Goal: Information Seeking & Learning: Learn about a topic

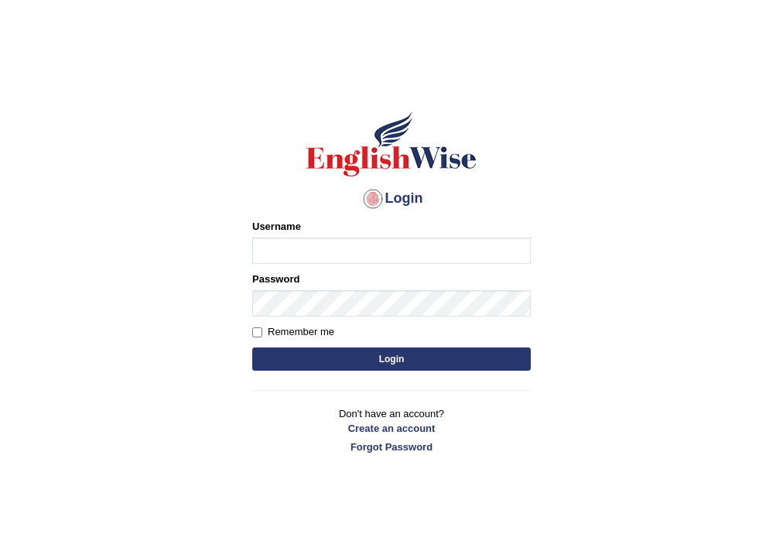
click at [325, 254] on input "Username" at bounding box center [391, 251] width 279 height 26
type input "ramaresh"
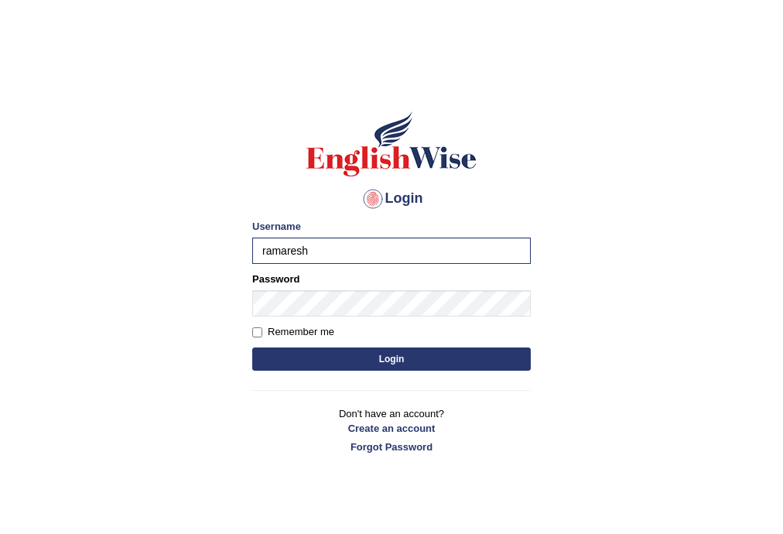
click at [573, 405] on body "Login Please fix the following errors: Username ramaresh Password Remember me L…" at bounding box center [391, 306] width 783 height 534
click at [331, 349] on button "Login" at bounding box center [391, 358] width 279 height 23
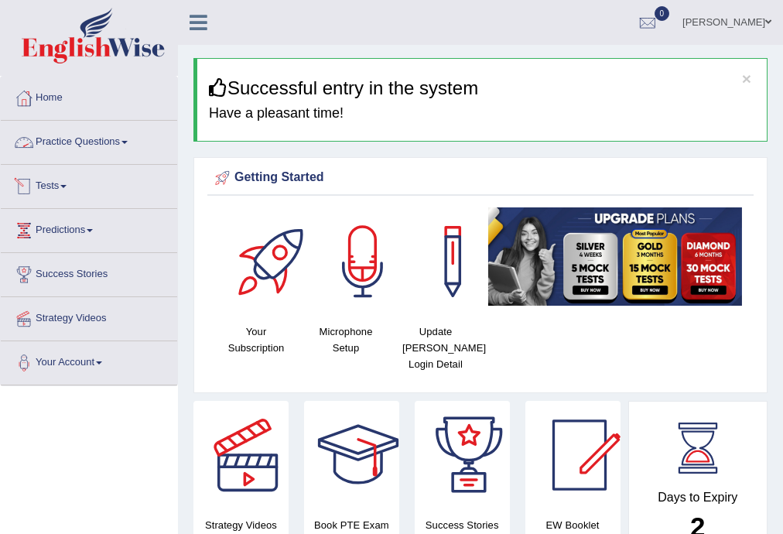
click at [94, 149] on link "Practice Questions" at bounding box center [89, 140] width 176 height 39
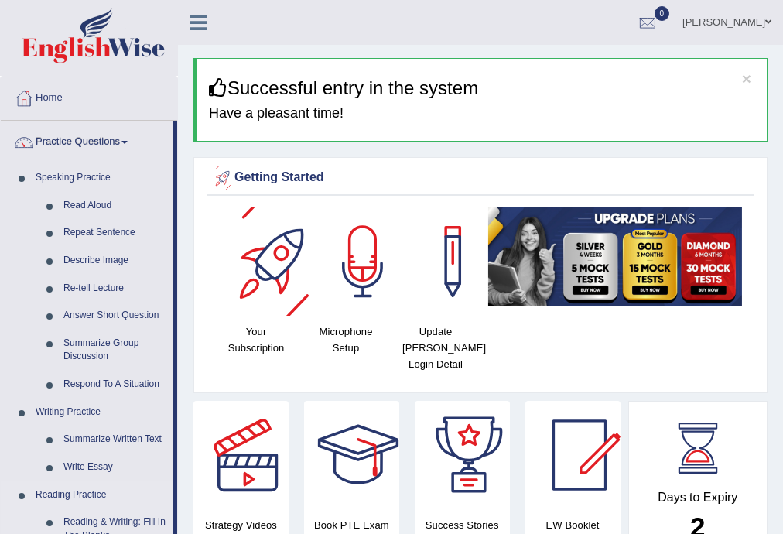
scroll to position [495, 0]
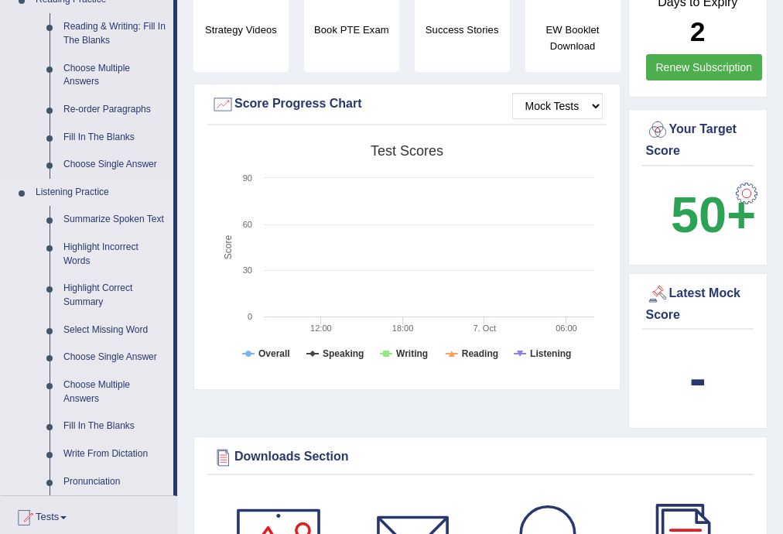
click at [87, 253] on link "Highlight Incorrect Words" at bounding box center [114, 254] width 117 height 41
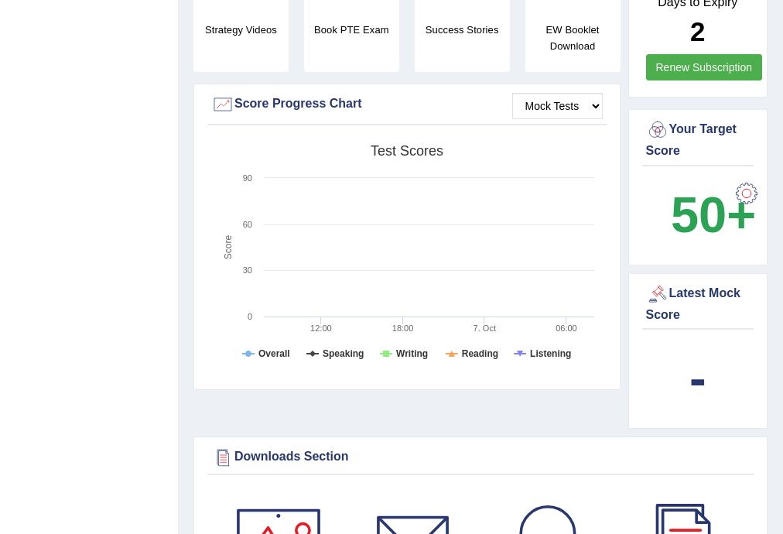
scroll to position [193, 0]
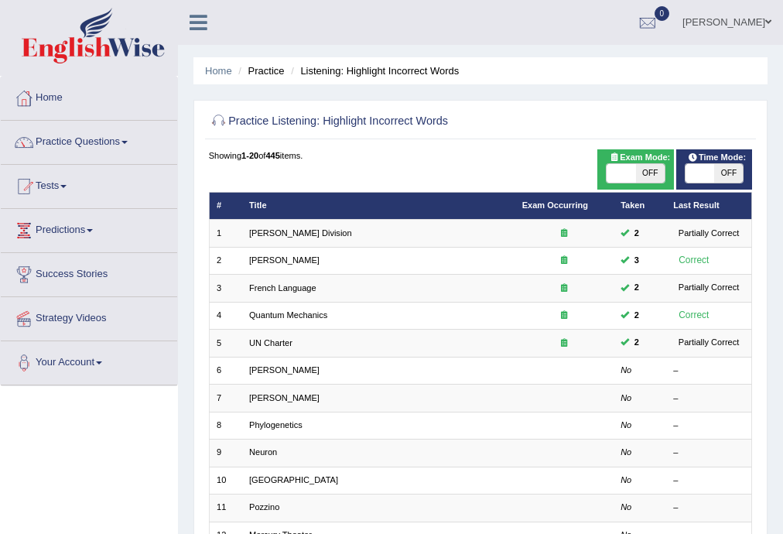
click at [331, 232] on td "Ward Division" at bounding box center [378, 233] width 273 height 27
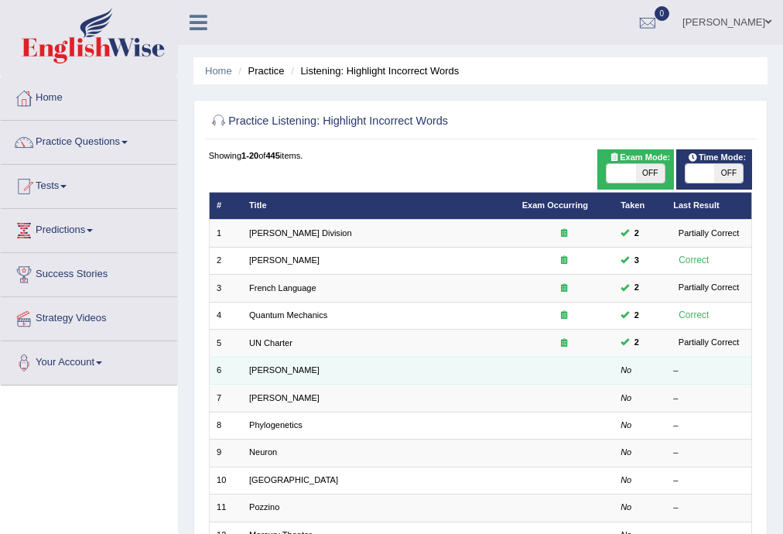
click at [266, 378] on td "Harold" at bounding box center [378, 370] width 273 height 27
click at [294, 371] on td "Harold" at bounding box center [378, 370] width 273 height 27
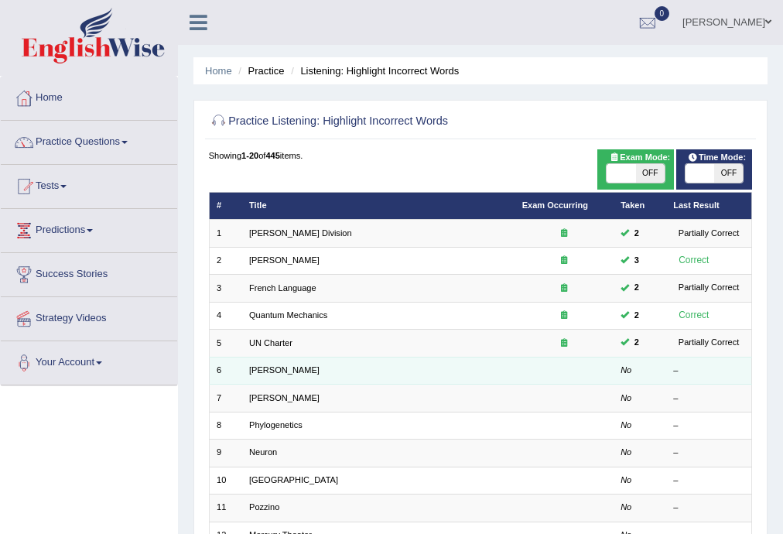
click at [274, 371] on td "Harold" at bounding box center [378, 370] width 273 height 27
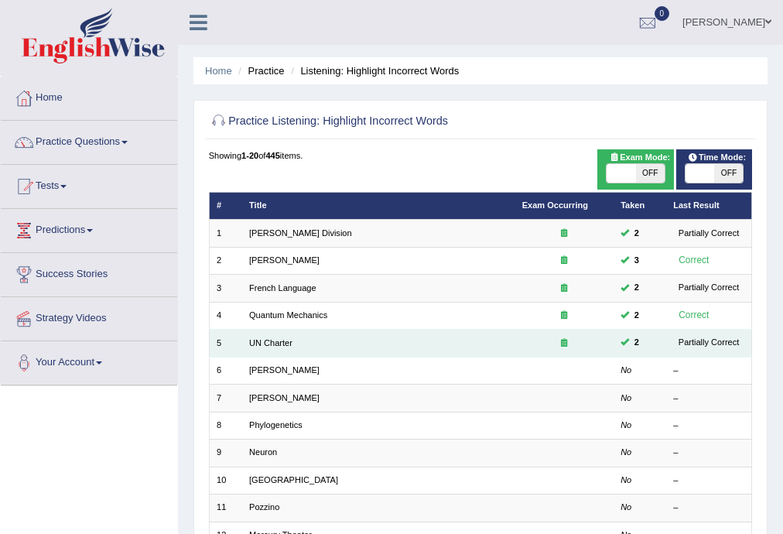
scroll to position [356, 0]
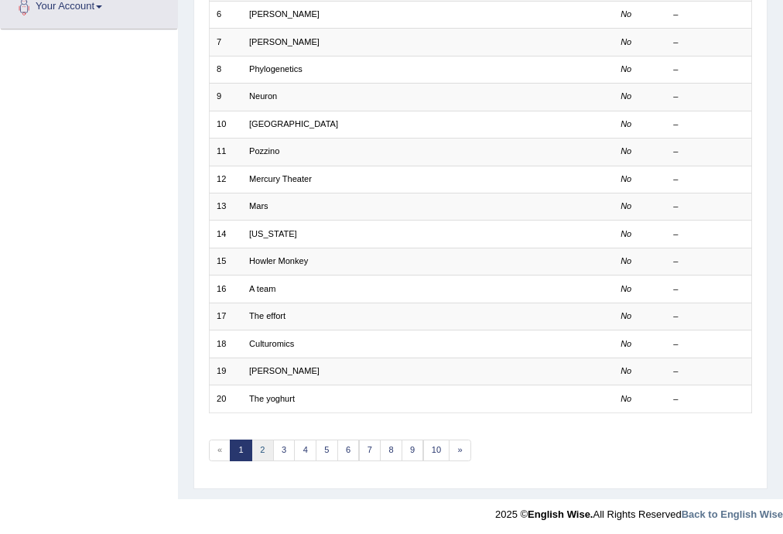
click at [266, 453] on link "2" at bounding box center [263, 451] width 22 height 22
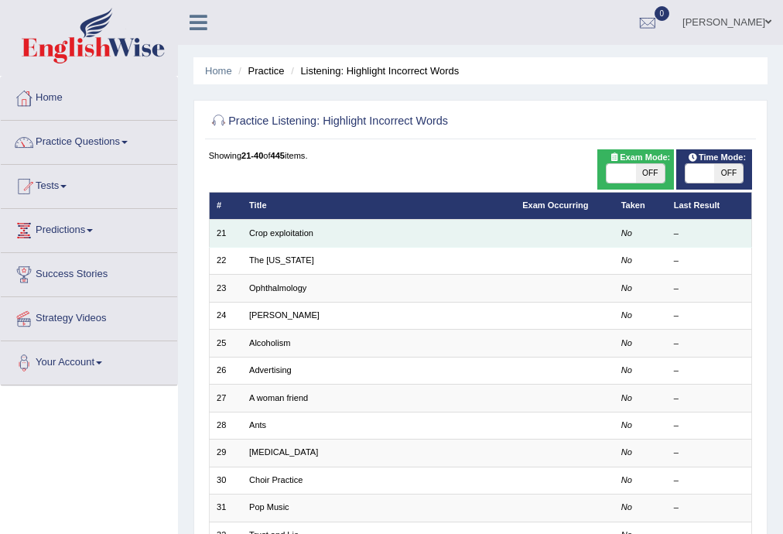
click at [276, 241] on td "Crop exploitation" at bounding box center [378, 233] width 273 height 27
click at [266, 233] on link "Crop exploitation" at bounding box center [281, 232] width 64 height 9
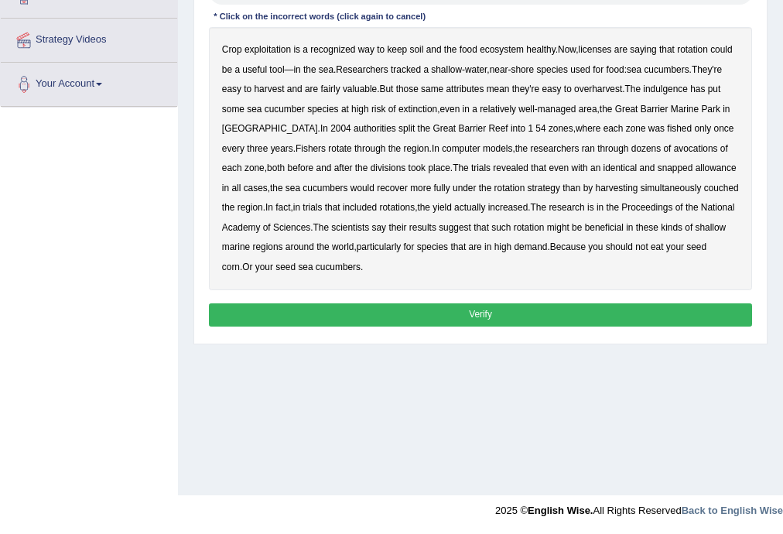
scroll to position [31, 0]
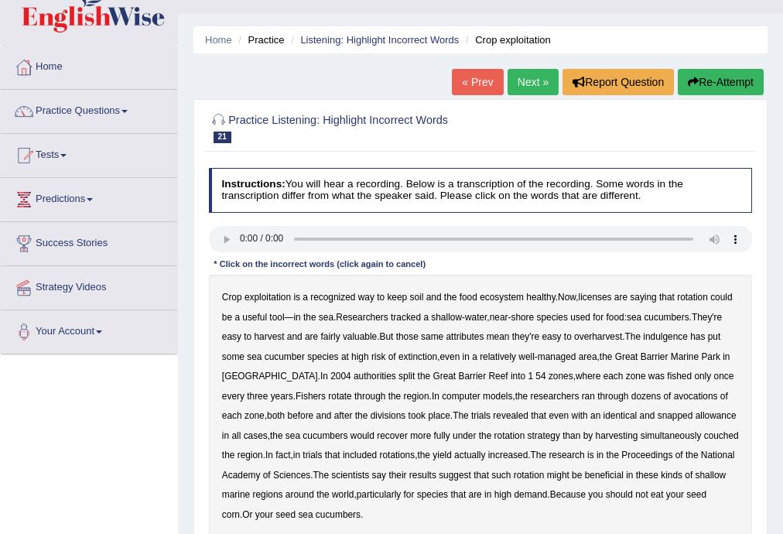
click at [598, 300] on b "licenses" at bounding box center [595, 297] width 33 height 11
click at [729, 80] on button "Re-Attempt" at bounding box center [721, 82] width 86 height 26
drag, startPoint x: 594, startPoint y: 297, endPoint x: 613, endPoint y: 297, distance: 18.6
click at [594, 297] on b "licenses" at bounding box center [595, 297] width 33 height 11
click at [660, 337] on b "indulgence" at bounding box center [665, 336] width 45 height 11
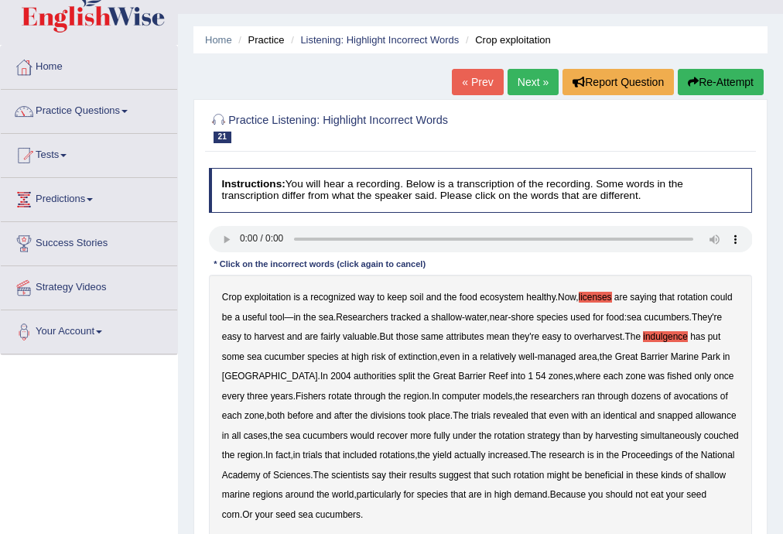
click at [638, 400] on div "Crop exploitation is a recognized way to keep soil and the food ecosystem healt…" at bounding box center [481, 406] width 544 height 263
click at [674, 399] on b "avocations" at bounding box center [696, 396] width 44 height 11
click at [707, 87] on button "Re-Attempt" at bounding box center [721, 82] width 86 height 26
click at [597, 300] on b "licenses" at bounding box center [595, 297] width 33 height 11
click at [661, 338] on b "indulgence" at bounding box center [665, 336] width 45 height 11
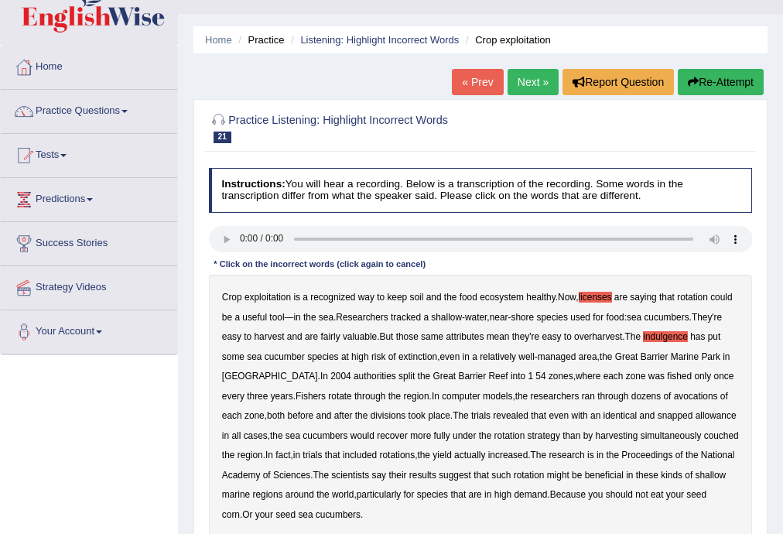
scroll to position [279, 0]
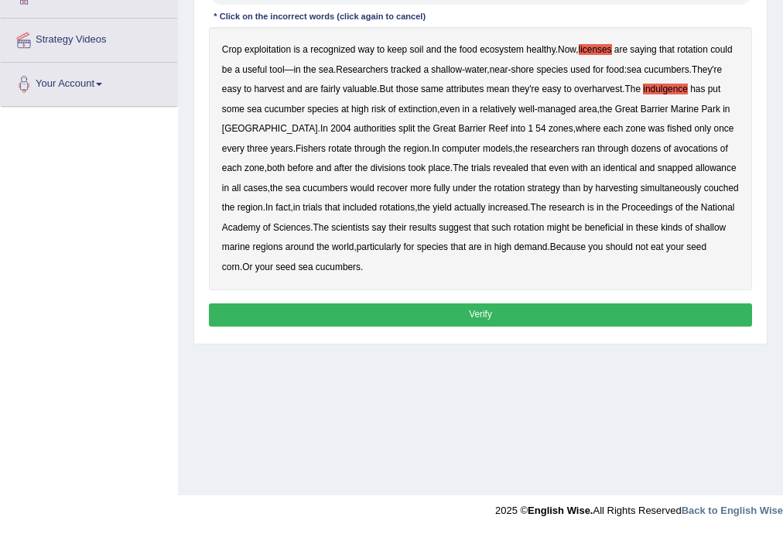
click at [412, 319] on button "Verify" at bounding box center [481, 314] width 544 height 22
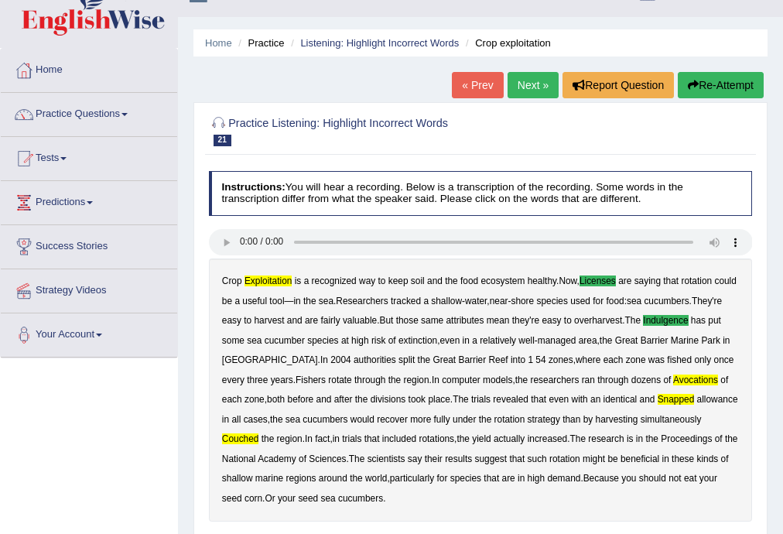
scroll to position [0, 0]
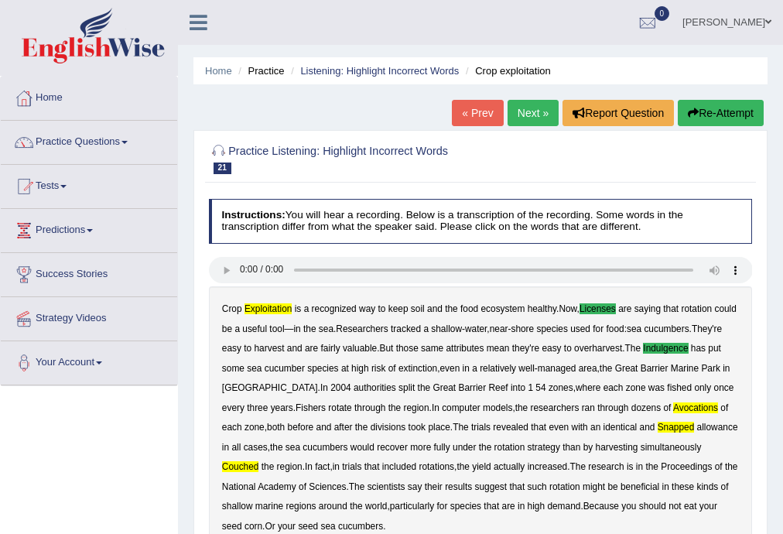
click at [536, 118] on link "Next »" at bounding box center [533, 113] width 51 height 26
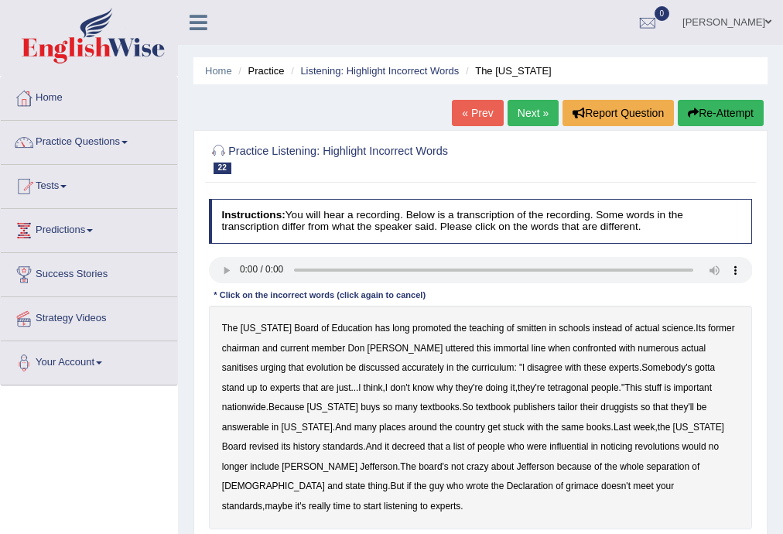
click at [517, 327] on b "smitten" at bounding box center [531, 328] width 29 height 11
click at [548, 389] on b "tetragonal" at bounding box center [568, 387] width 41 height 11
click at [601, 403] on b "druggists" at bounding box center [619, 407] width 37 height 11
click at [601, 449] on b "noticing" at bounding box center [617, 446] width 32 height 11
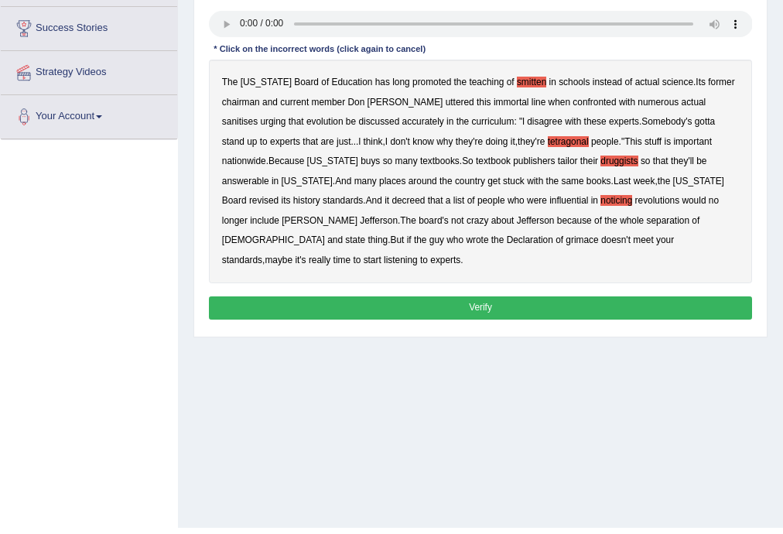
scroll to position [248, 0]
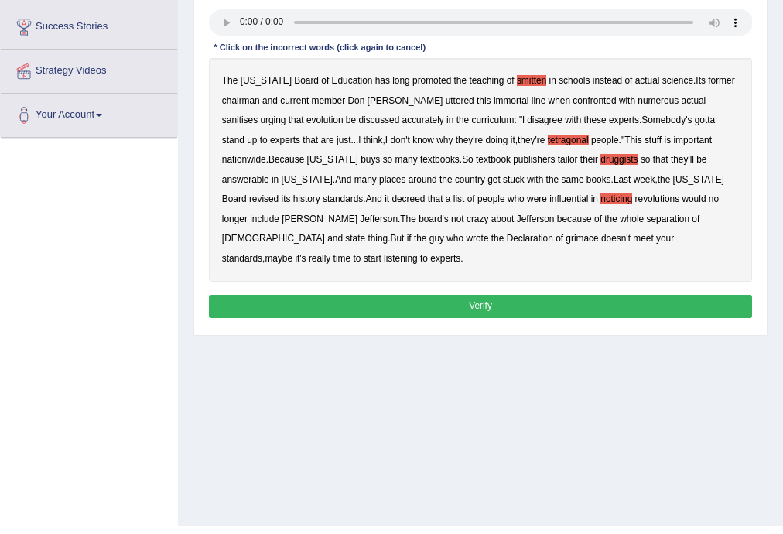
click at [454, 295] on button "Verify" at bounding box center [481, 306] width 544 height 22
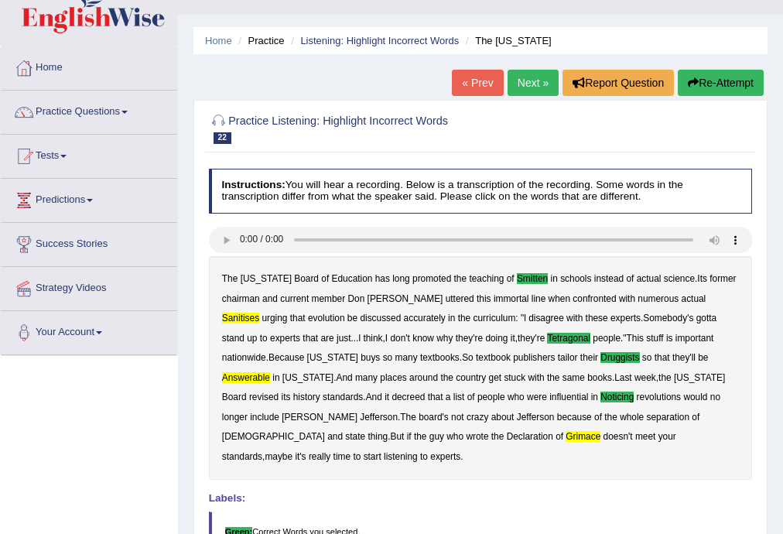
scroll to position [0, 0]
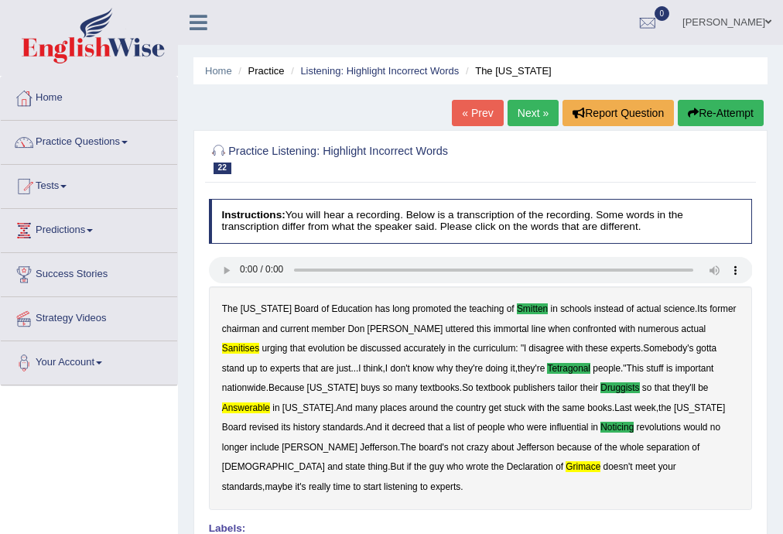
click at [546, 114] on link "Next »" at bounding box center [533, 113] width 51 height 26
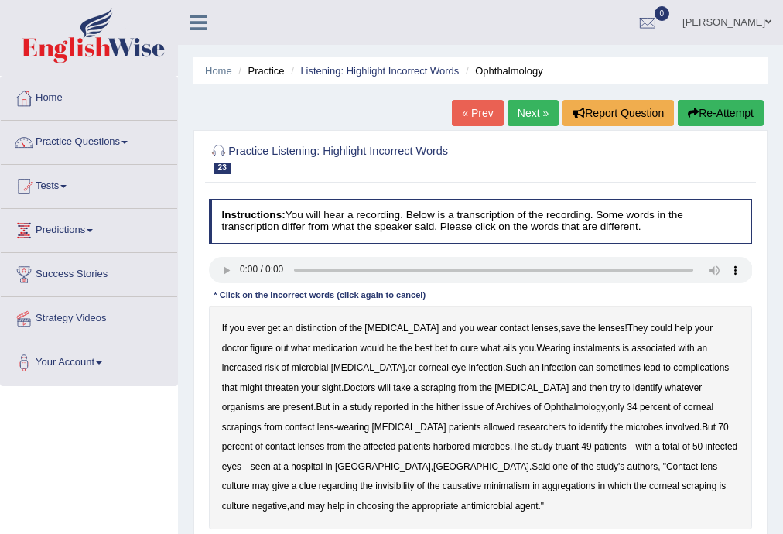
click at [710, 118] on button "Re-Attempt" at bounding box center [721, 113] width 86 height 26
click at [311, 325] on b "distinction" at bounding box center [316, 328] width 41 height 11
click at [573, 350] on b "instalments" at bounding box center [596, 348] width 46 height 11
click at [414, 481] on b "invisibility" at bounding box center [394, 486] width 39 height 11
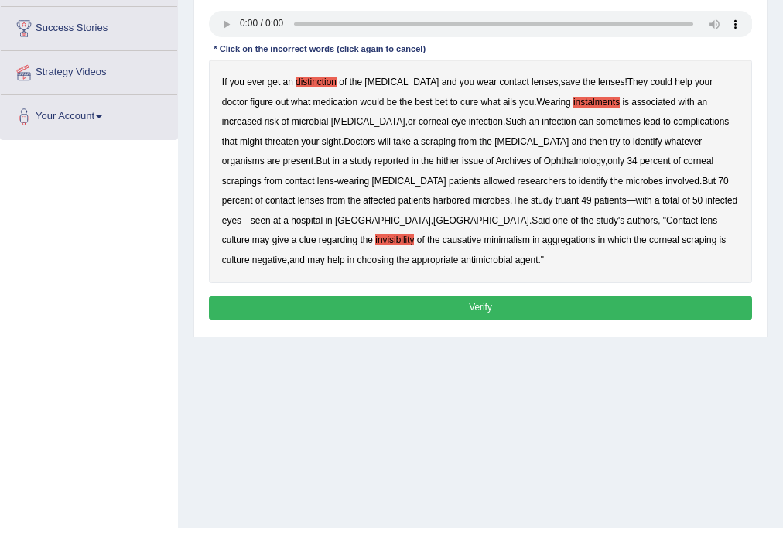
scroll to position [248, 0]
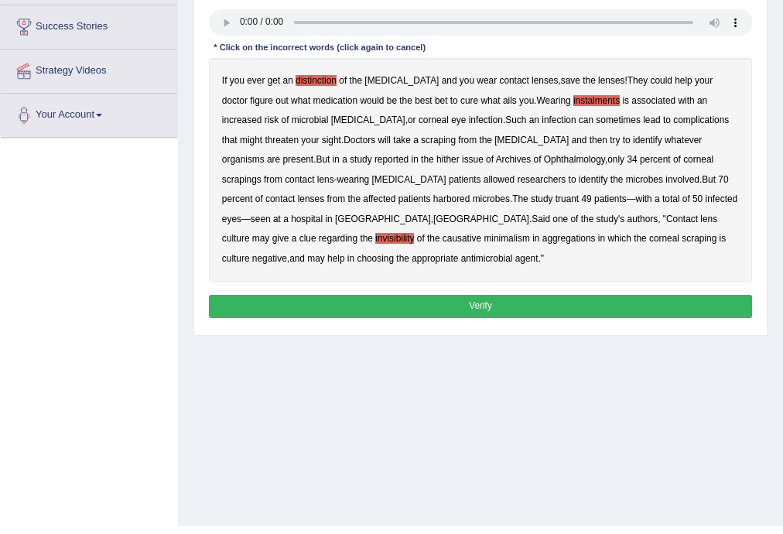
click at [481, 306] on button "Verify" at bounding box center [481, 306] width 544 height 22
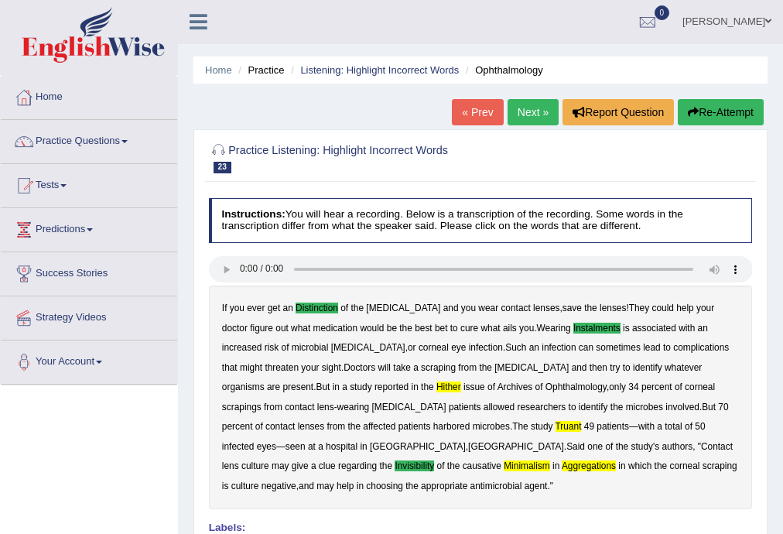
scroll to position [0, 0]
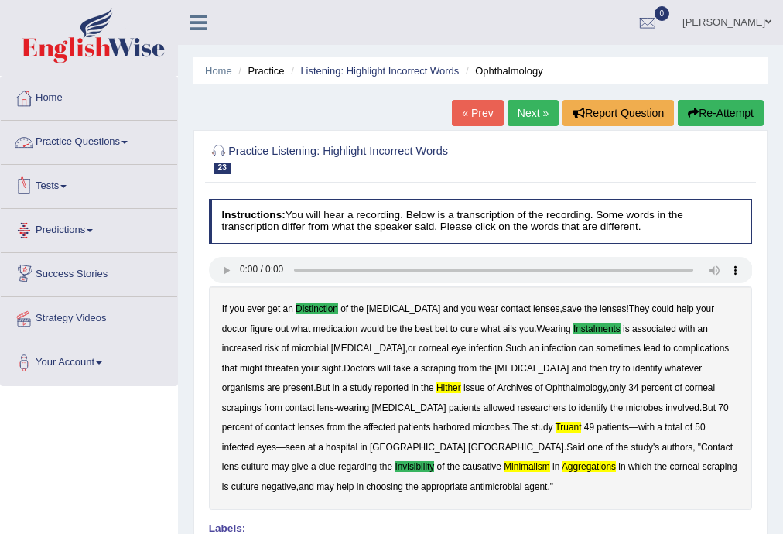
click at [122, 136] on link "Practice Questions" at bounding box center [89, 140] width 176 height 39
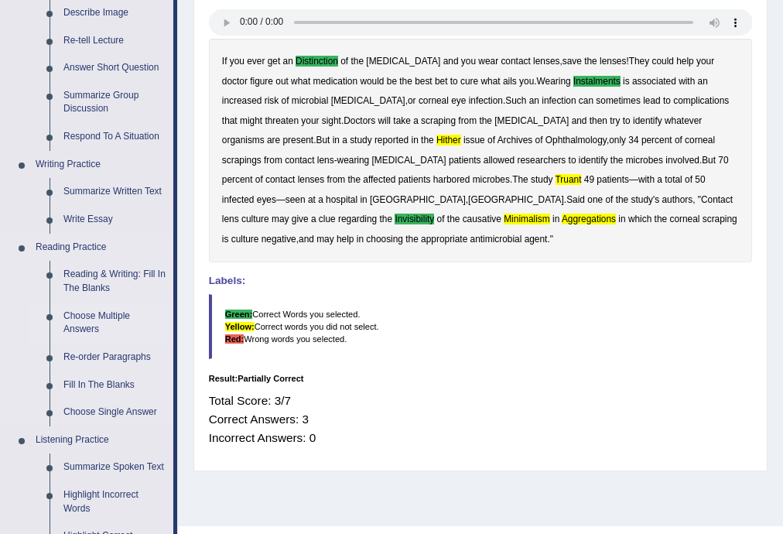
scroll to position [495, 0]
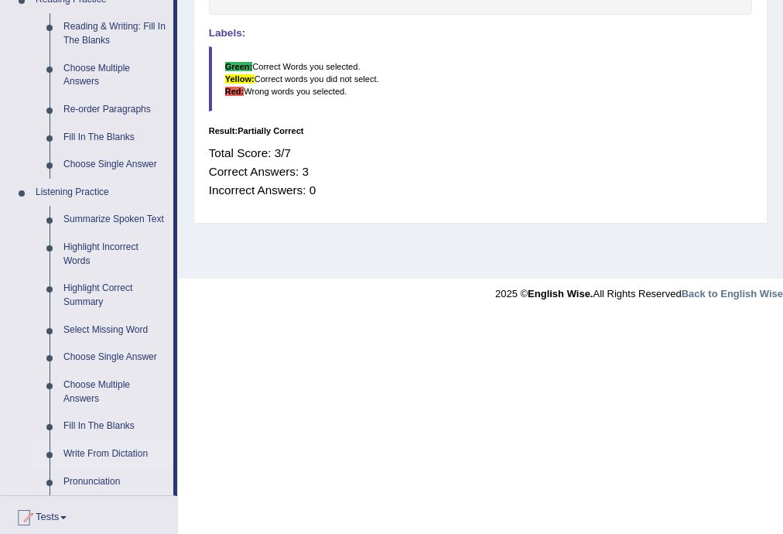
click at [135, 452] on link "Write From Dictation" at bounding box center [114, 454] width 117 height 28
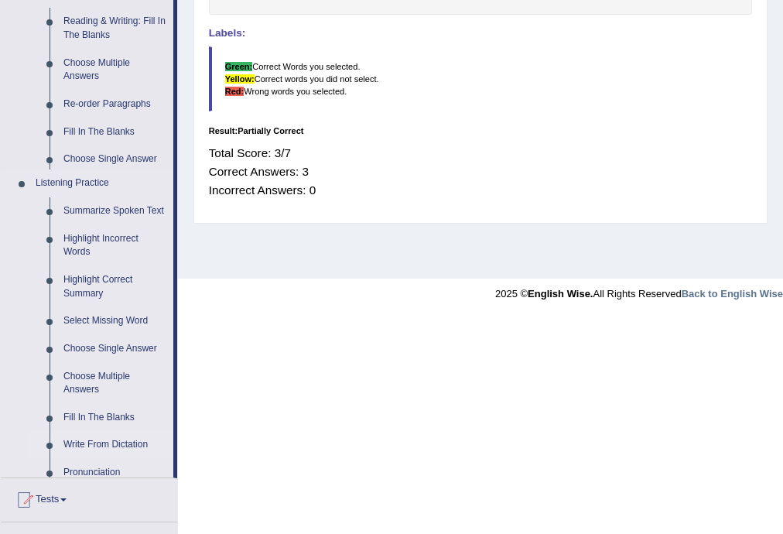
scroll to position [279, 0]
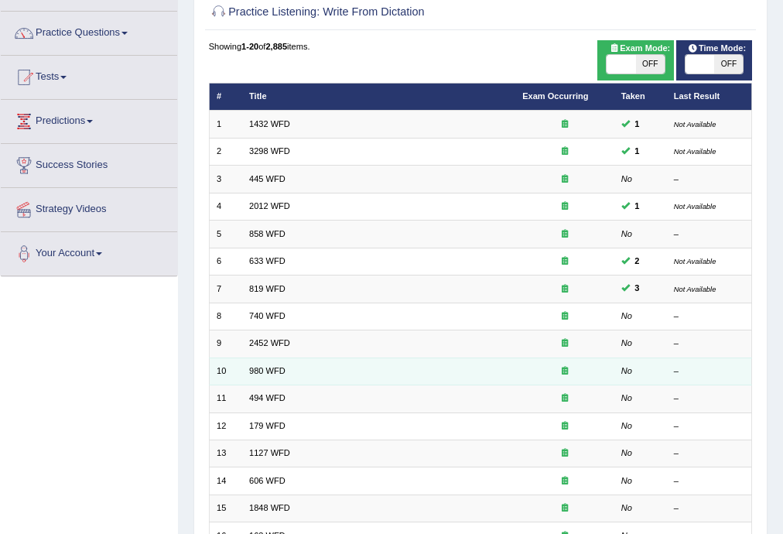
scroll to position [108, 0]
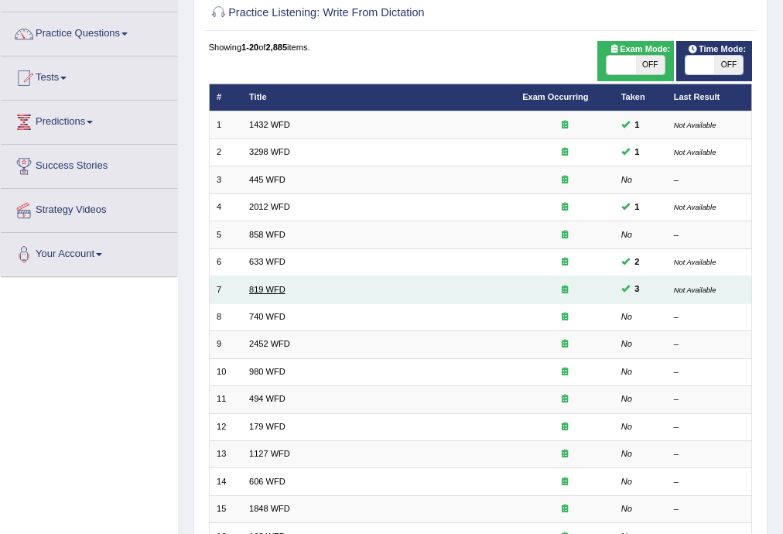
click at [275, 290] on link "819 WFD" at bounding box center [267, 289] width 36 height 9
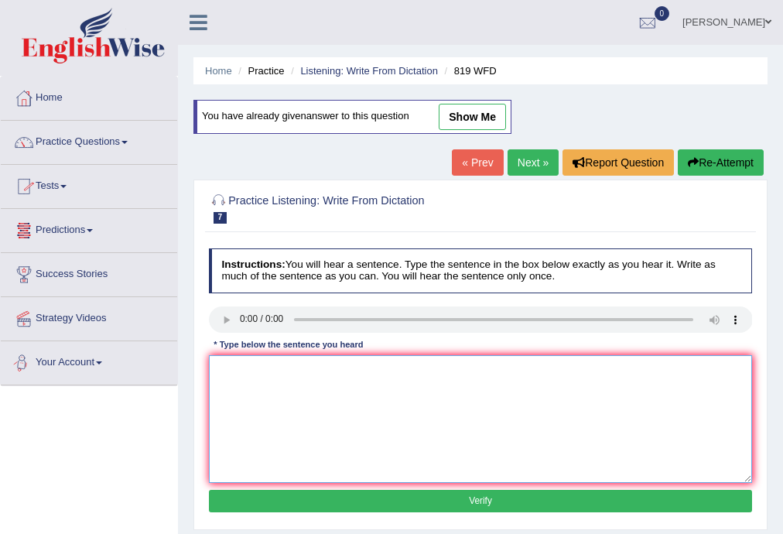
click at [255, 394] on textarea at bounding box center [481, 419] width 544 height 128
type textarea "[PERSON_NAME] are able to countinew growing throw our life lives live"
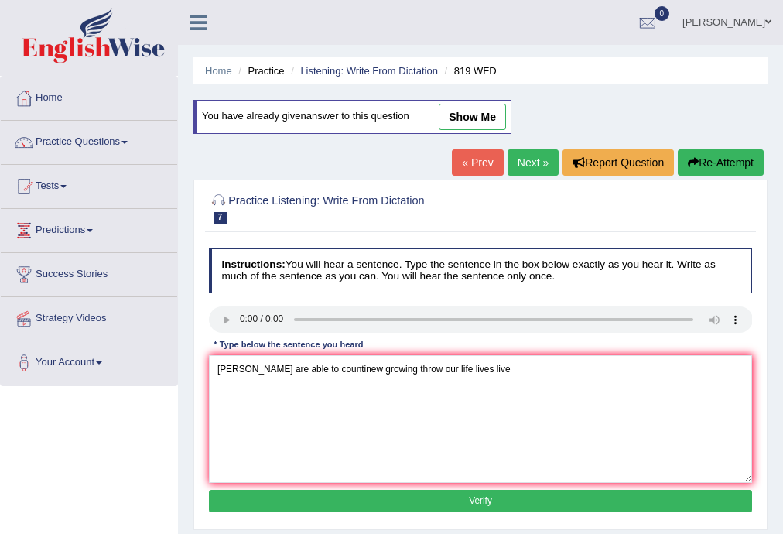
click at [446, 494] on button "Verify" at bounding box center [481, 501] width 544 height 22
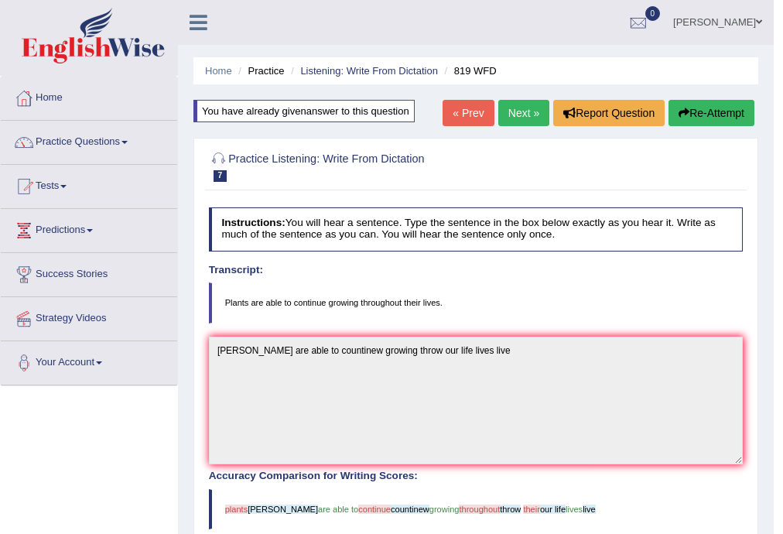
click at [532, 114] on link "Next »" at bounding box center [523, 113] width 51 height 26
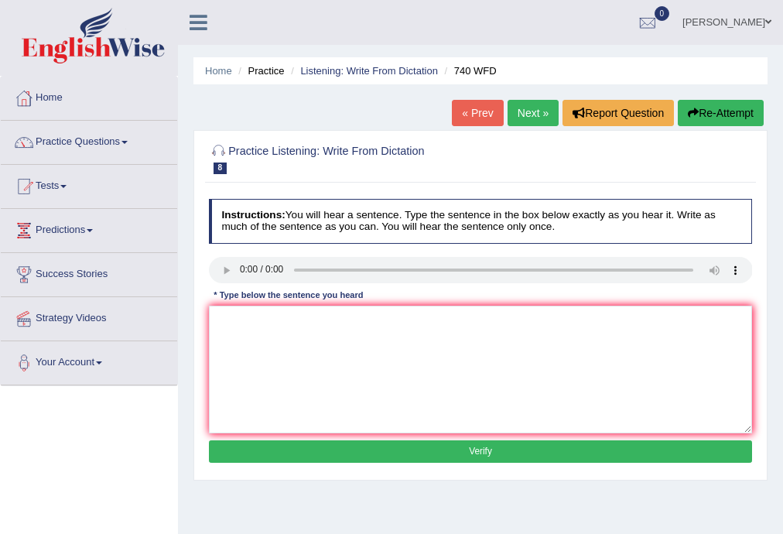
click at [508, 119] on link "Next »" at bounding box center [533, 113] width 51 height 26
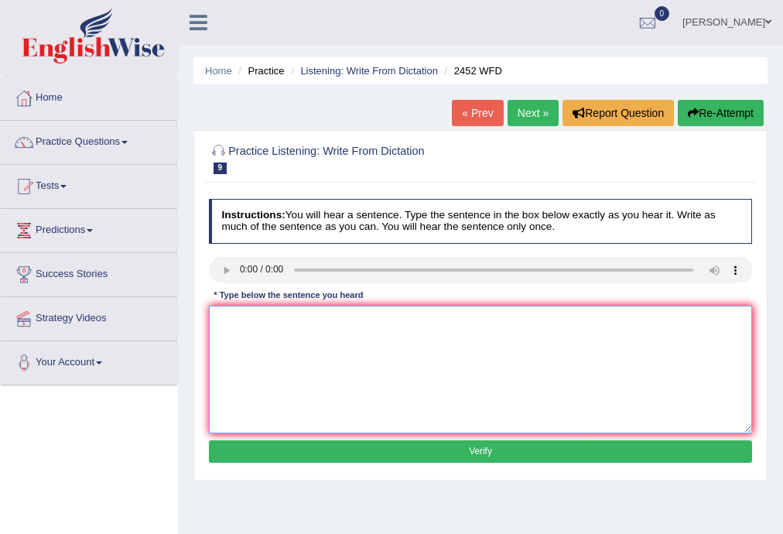
click at [300, 356] on textarea at bounding box center [481, 370] width 544 height 128
type textarea "it is debate about value of knowledge"
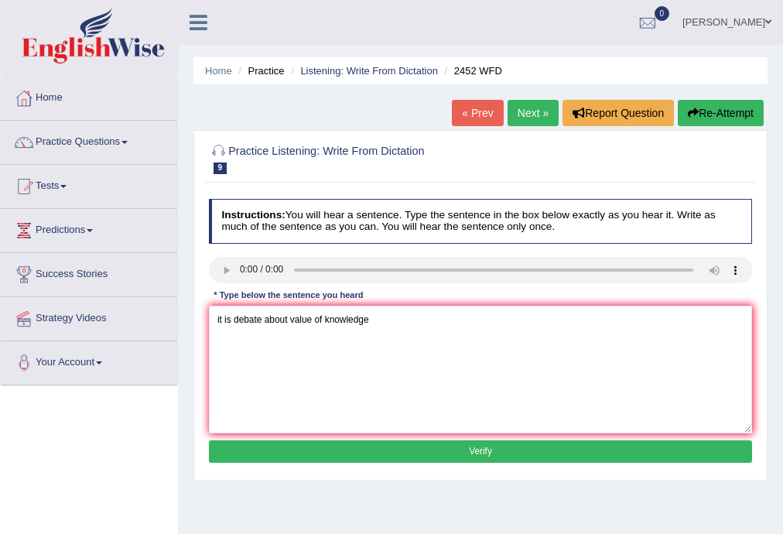
click at [501, 455] on button "Verify" at bounding box center [481, 451] width 544 height 22
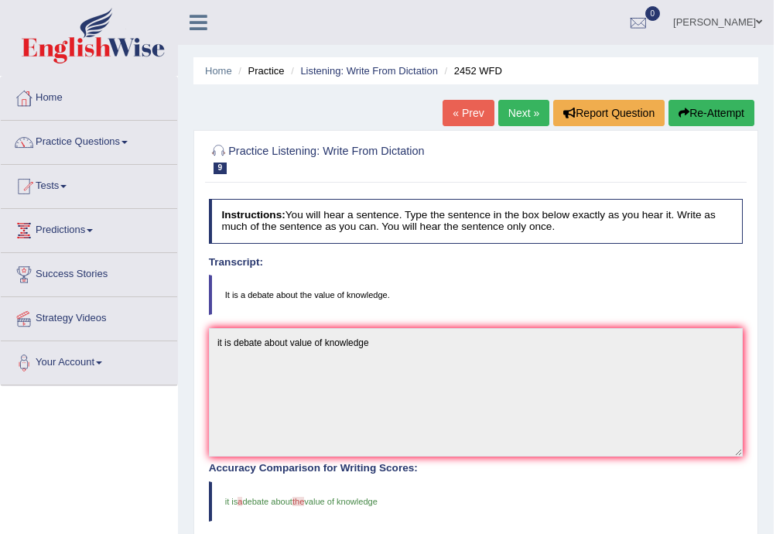
click at [521, 115] on link "Next »" at bounding box center [523, 113] width 51 height 26
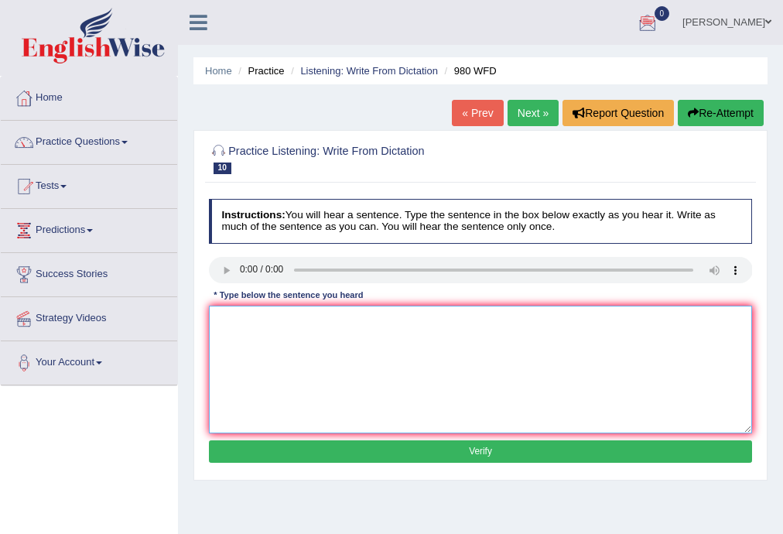
click at [411, 326] on textarea at bounding box center [481, 370] width 544 height 128
click at [257, 320] on textarea "your idea the discuss and debate seminar tutoreal" at bounding box center [481, 370] width 544 height 128
type textarea "your idea is the discuss and debate seminar tutoreal"
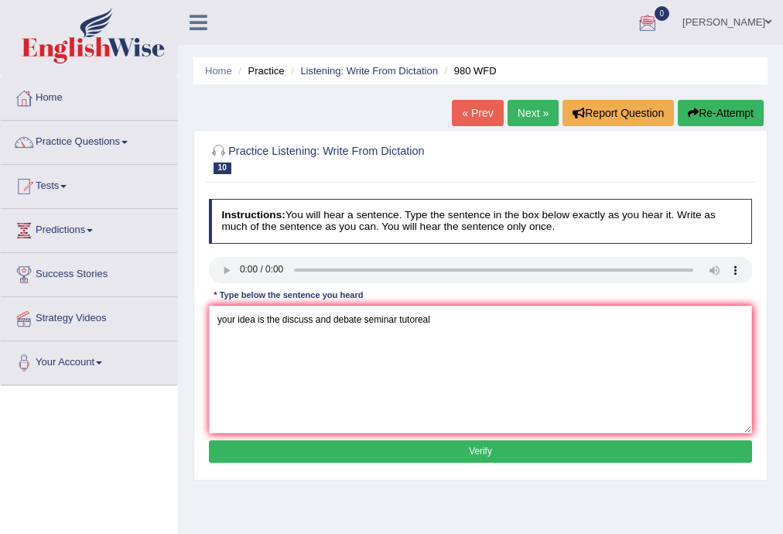
click at [476, 455] on button "Verify" at bounding box center [481, 451] width 544 height 22
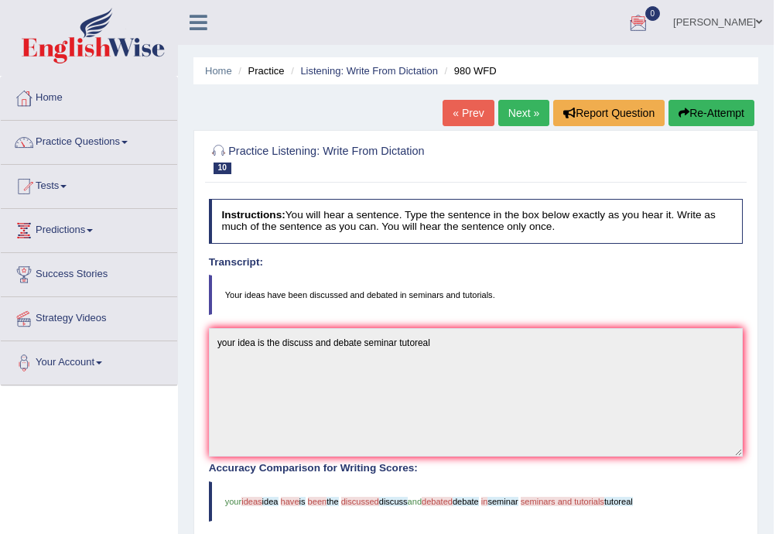
click at [515, 117] on link "Next »" at bounding box center [523, 113] width 51 height 26
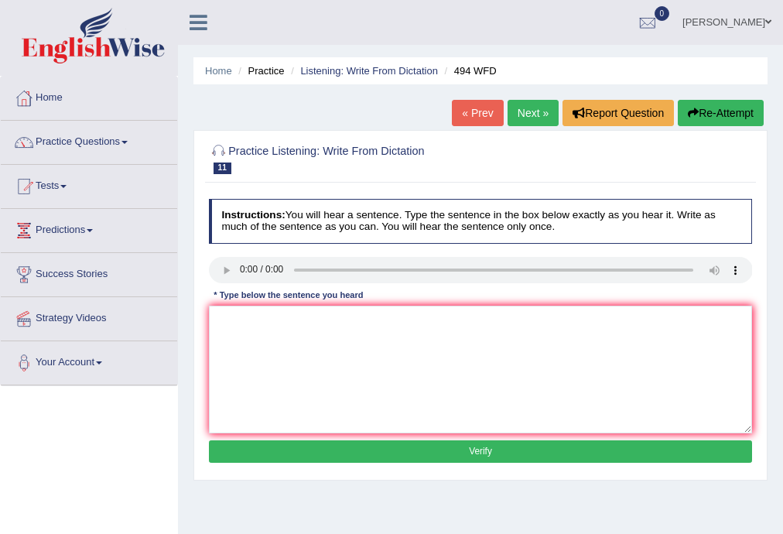
click at [526, 117] on link "Next »" at bounding box center [533, 113] width 51 height 26
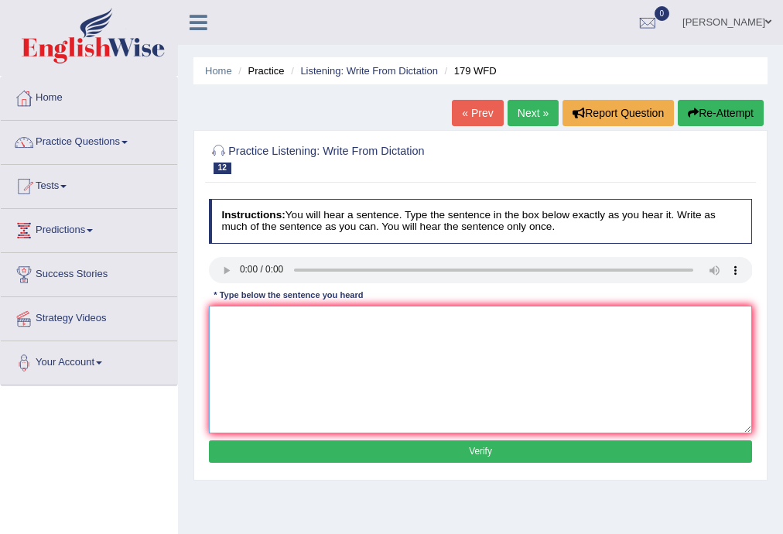
click at [464, 371] on textarea at bounding box center [481, 370] width 544 height 128
type textarea "lectures at oldes olds must formal teaching method at [GEOGRAPHIC_DATA]"
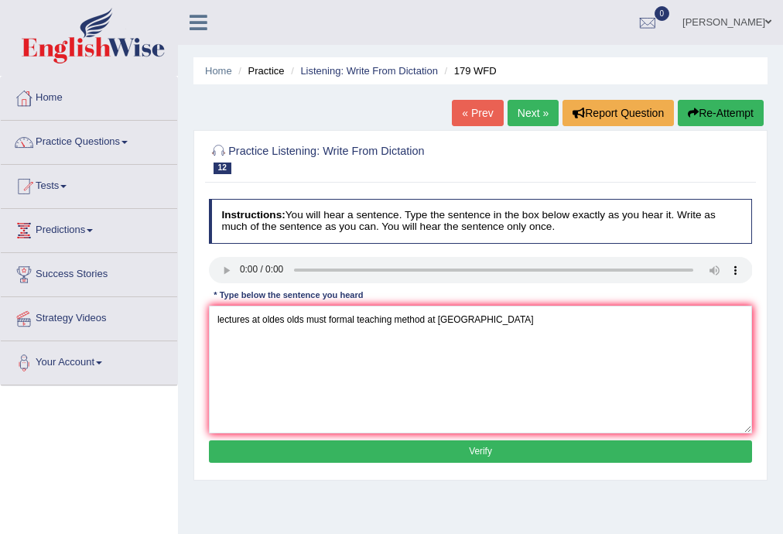
click at [477, 445] on button "Verify" at bounding box center [481, 451] width 544 height 22
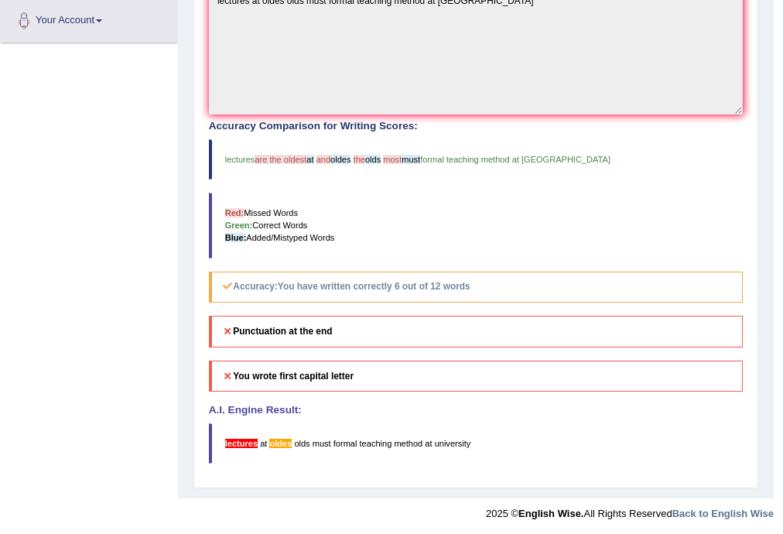
scroll to position [94, 0]
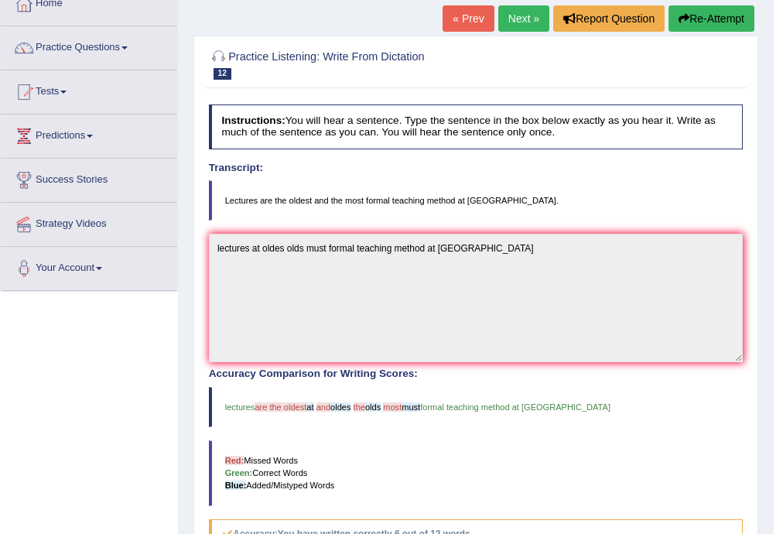
click at [520, 12] on link "Next »" at bounding box center [523, 18] width 51 height 26
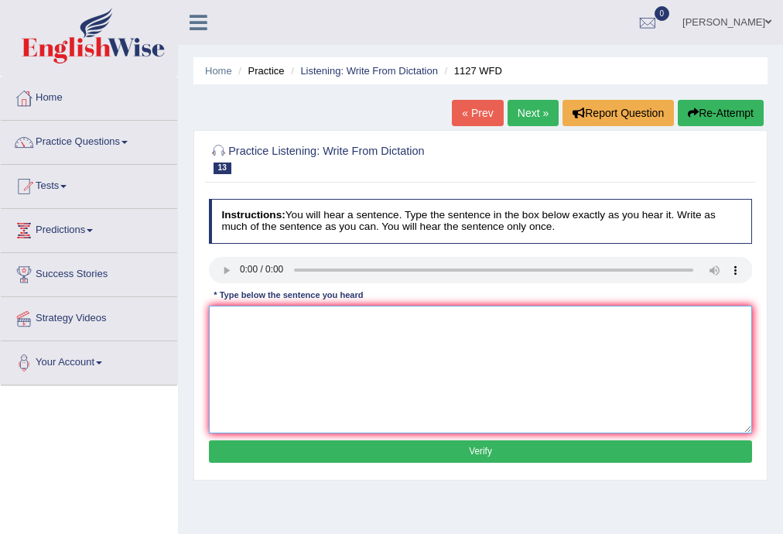
click at [459, 344] on textarea at bounding box center [481, 370] width 544 height 128
type textarea "an university degree is requirment is many profassion."
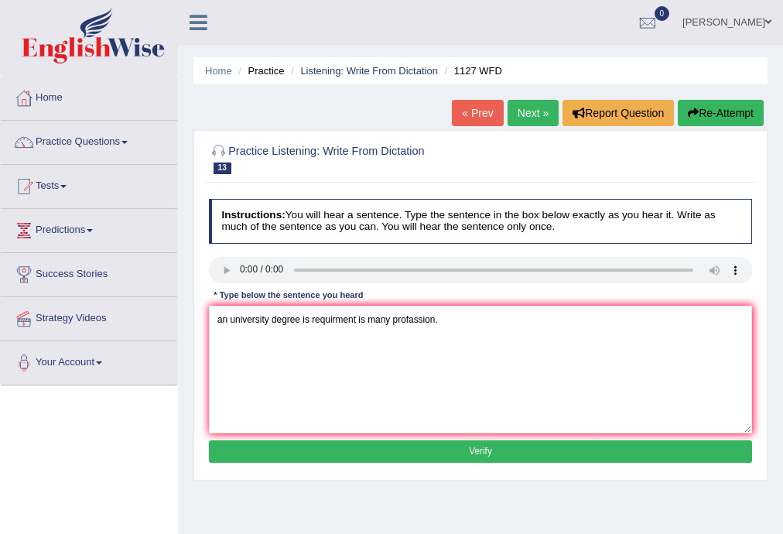
click at [453, 444] on button "Verify" at bounding box center [481, 451] width 544 height 22
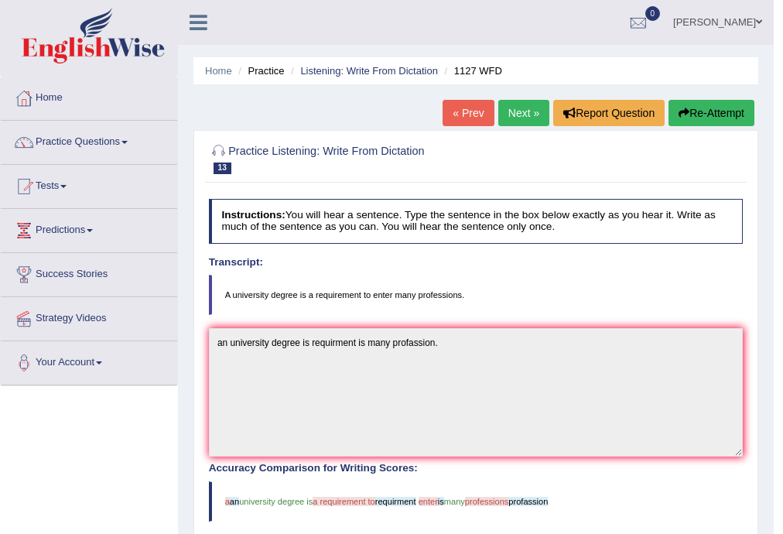
click at [526, 119] on link "Next »" at bounding box center [523, 113] width 51 height 26
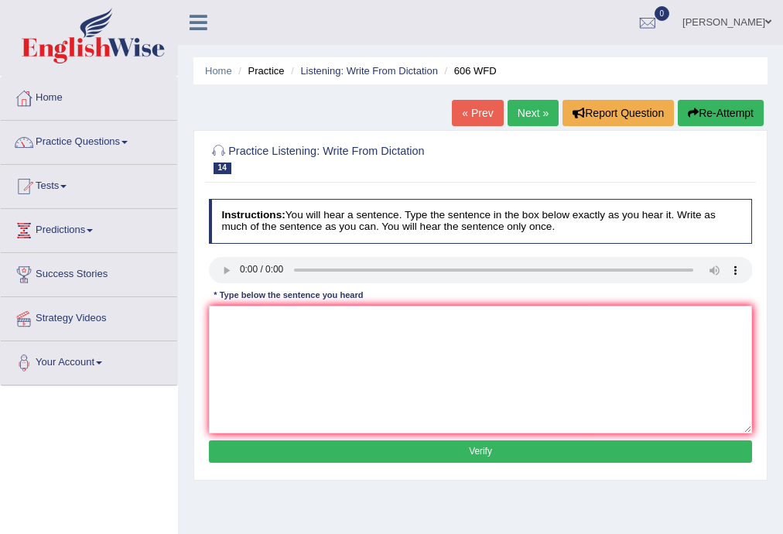
click at [533, 111] on link "Next »" at bounding box center [533, 113] width 51 height 26
click at [474, 111] on link "« Prev" at bounding box center [477, 113] width 51 height 26
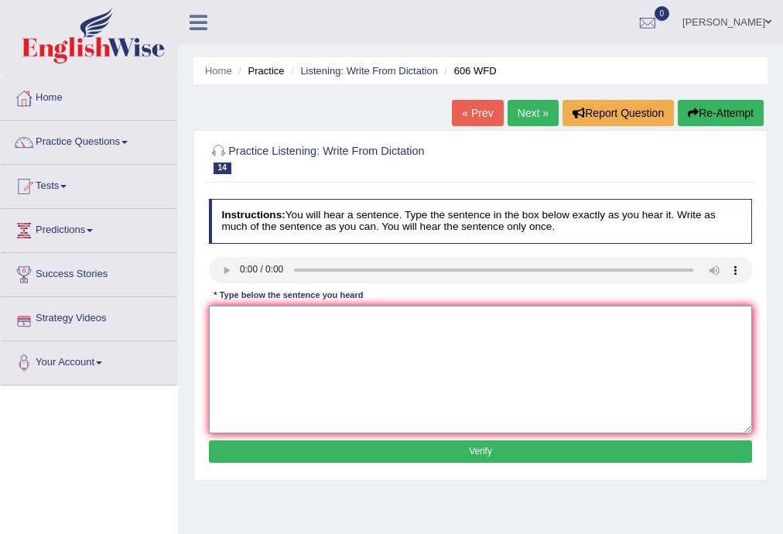
click at [232, 337] on textarea at bounding box center [481, 370] width 544 height 128
click at [329, 322] on textarea "students for study langague latter an increase" at bounding box center [481, 370] width 544 height 128
type textarea "students for study language latter an increase"
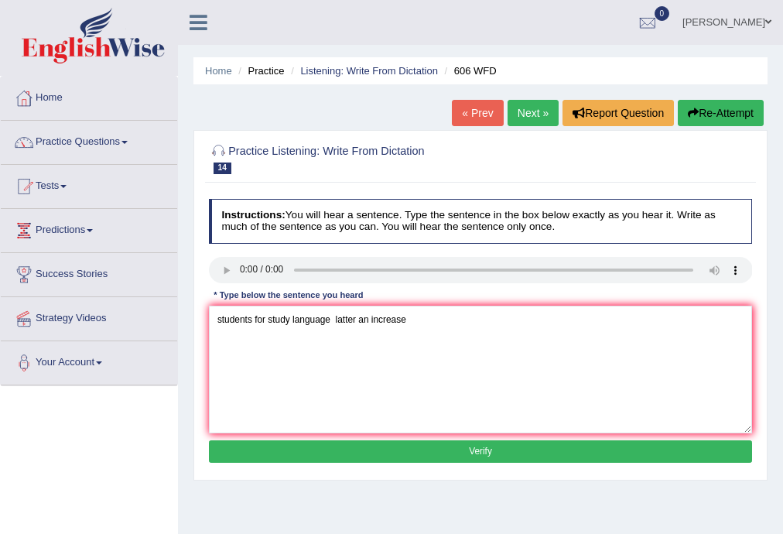
click at [480, 440] on button "Verify" at bounding box center [481, 451] width 544 height 22
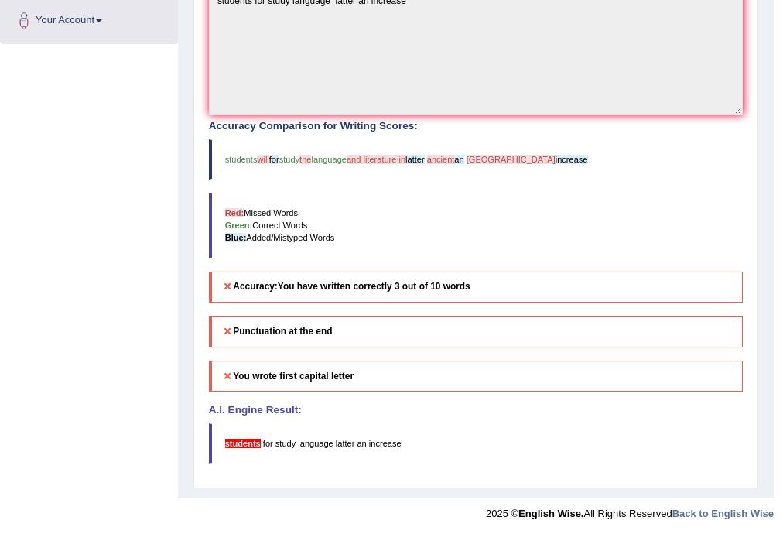
scroll to position [94, 0]
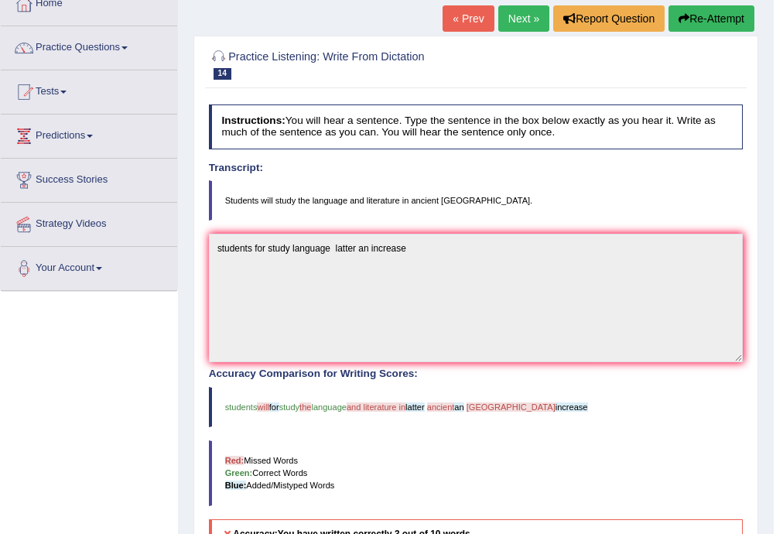
click at [523, 24] on link "Next »" at bounding box center [523, 18] width 51 height 26
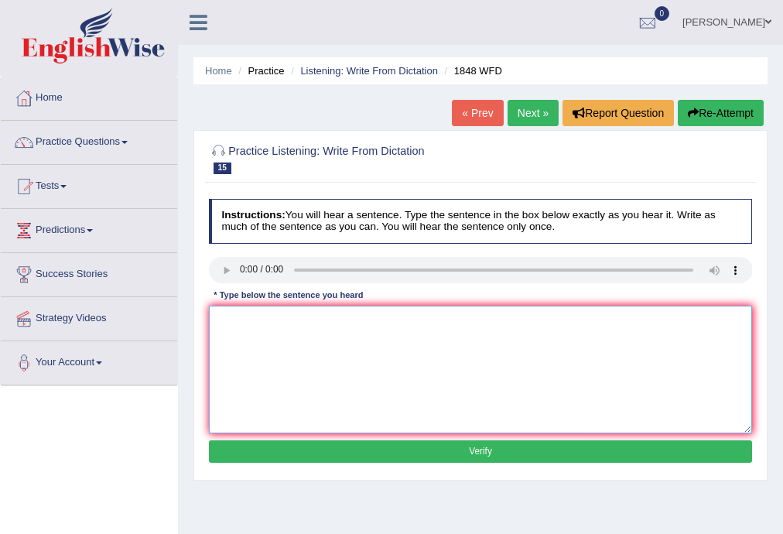
click at [303, 356] on textarea at bounding box center [481, 370] width 544 height 128
type textarea "students most present in roll this course"
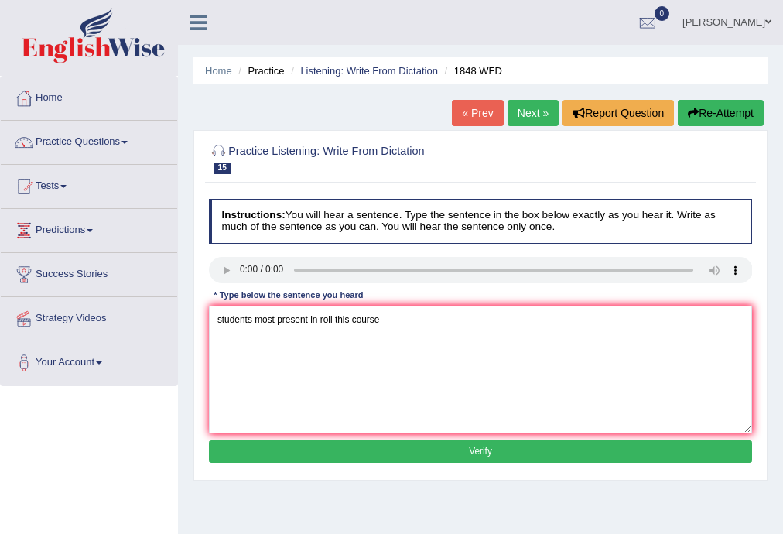
click at [501, 443] on button "Verify" at bounding box center [481, 451] width 544 height 22
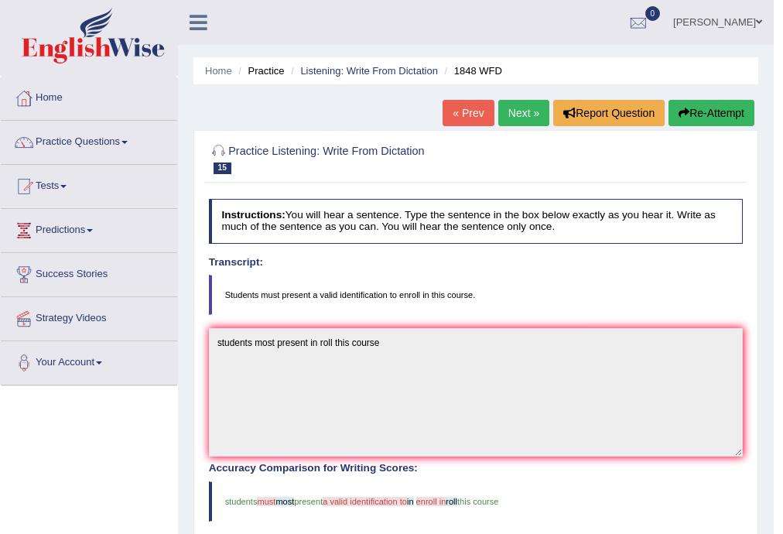
click at [519, 111] on link "Next »" at bounding box center [523, 113] width 51 height 26
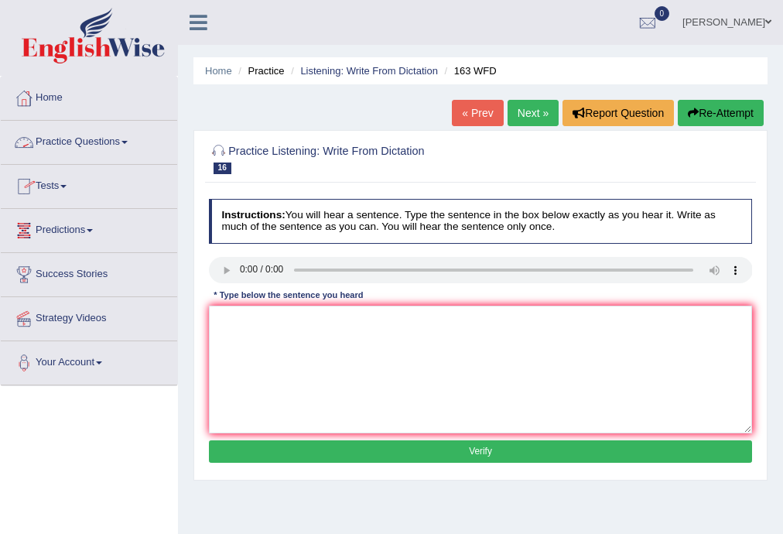
click at [94, 136] on link "Practice Questions" at bounding box center [89, 140] width 176 height 39
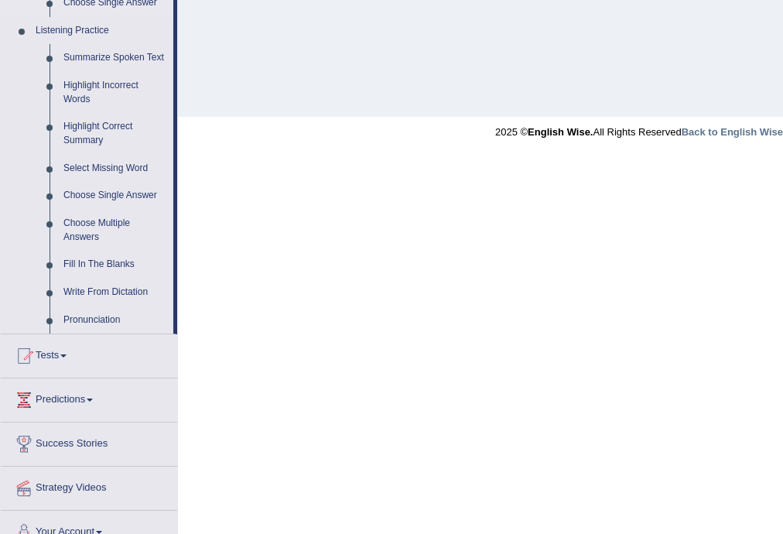
scroll to position [677, 0]
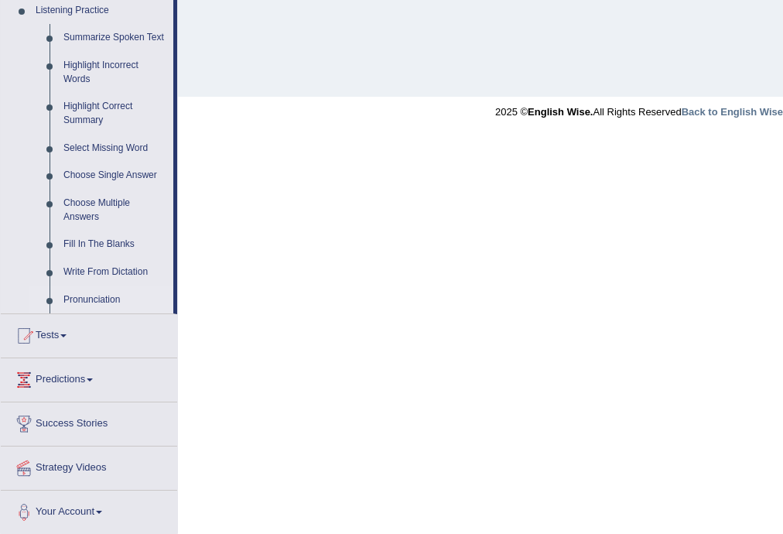
click at [96, 299] on link "Pronunciation" at bounding box center [114, 300] width 117 height 28
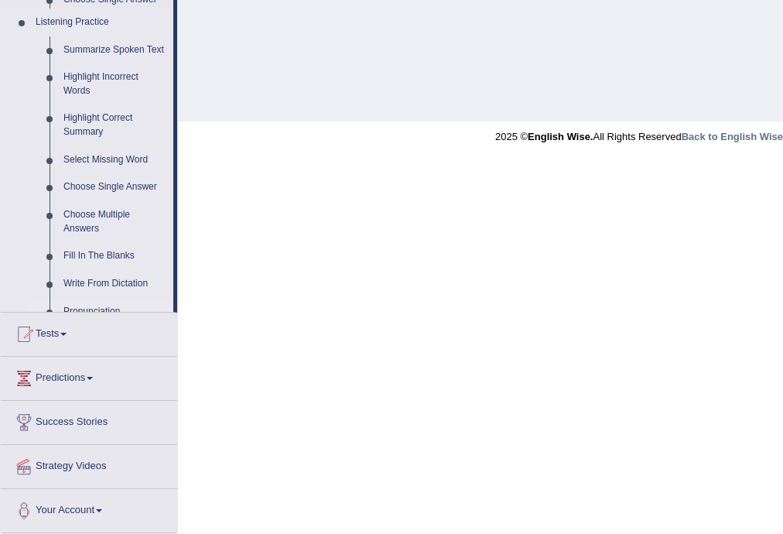
scroll to position [419, 0]
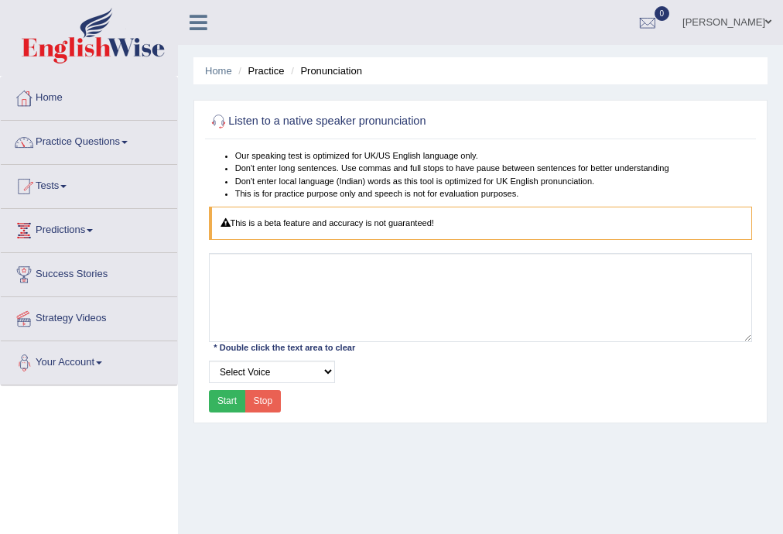
click at [221, 402] on button "Start" at bounding box center [227, 401] width 37 height 22
click at [53, 145] on link "Practice Questions" at bounding box center [89, 140] width 176 height 39
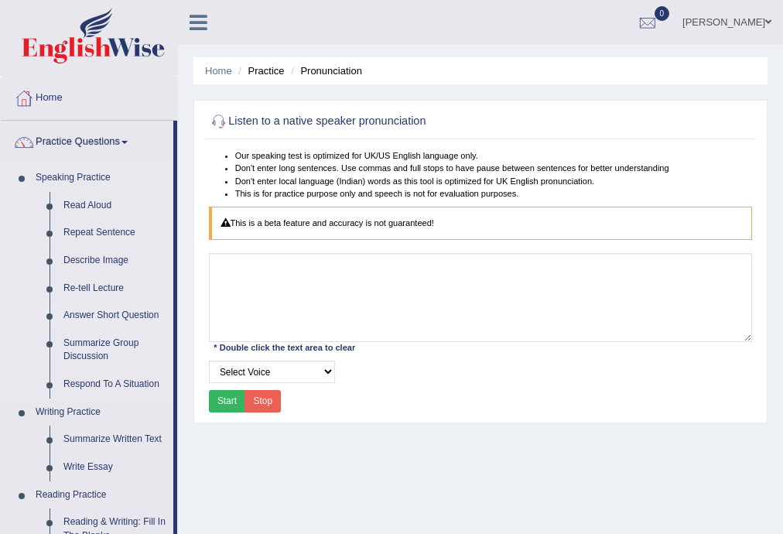
scroll to position [248, 0]
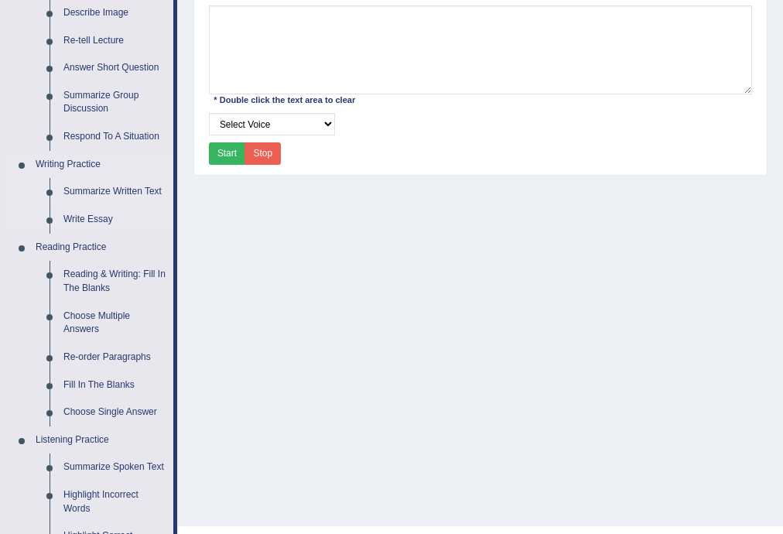
click at [117, 187] on link "Summarize Written Text" at bounding box center [114, 192] width 117 height 28
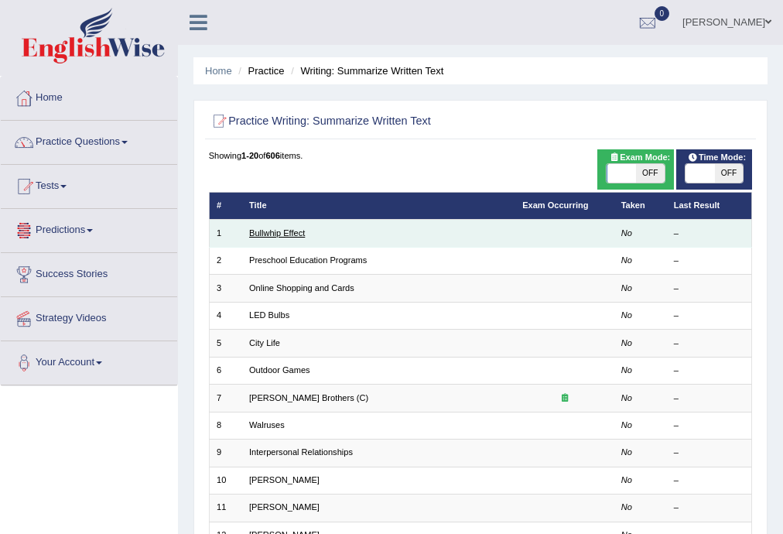
click at [280, 232] on link "Bullwhip Effect" at bounding box center [277, 232] width 56 height 9
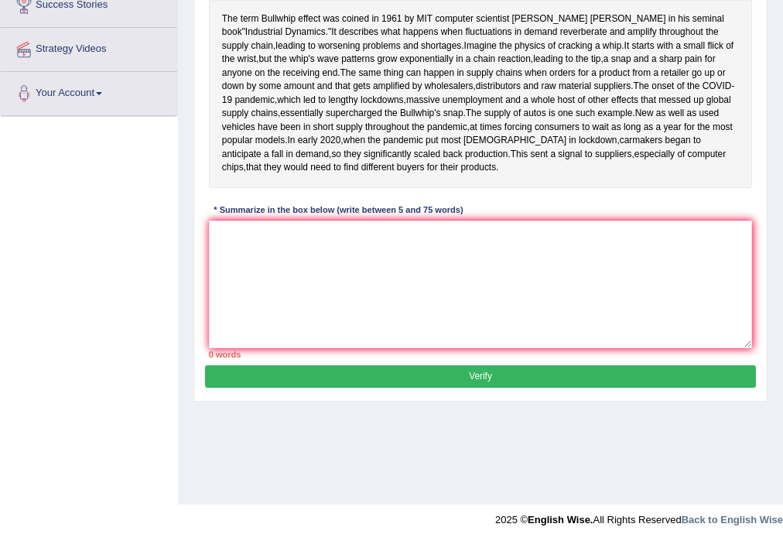
scroll to position [279, 0]
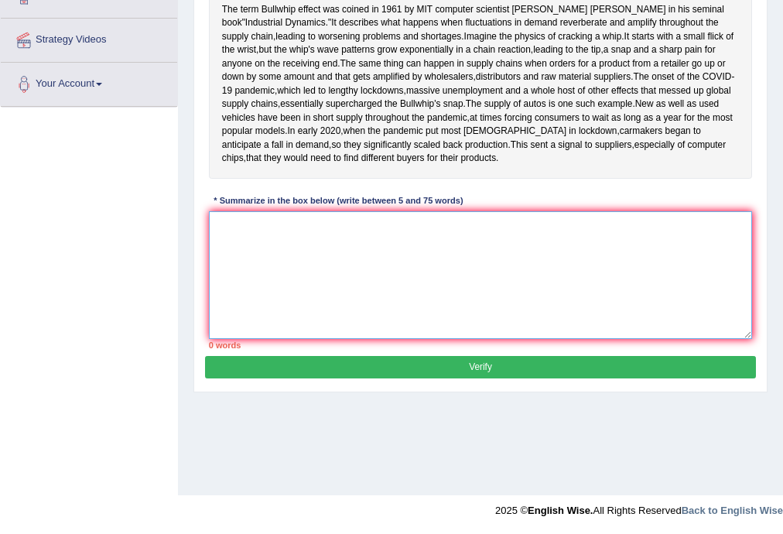
click at [318, 318] on textarea at bounding box center [481, 275] width 544 height 128
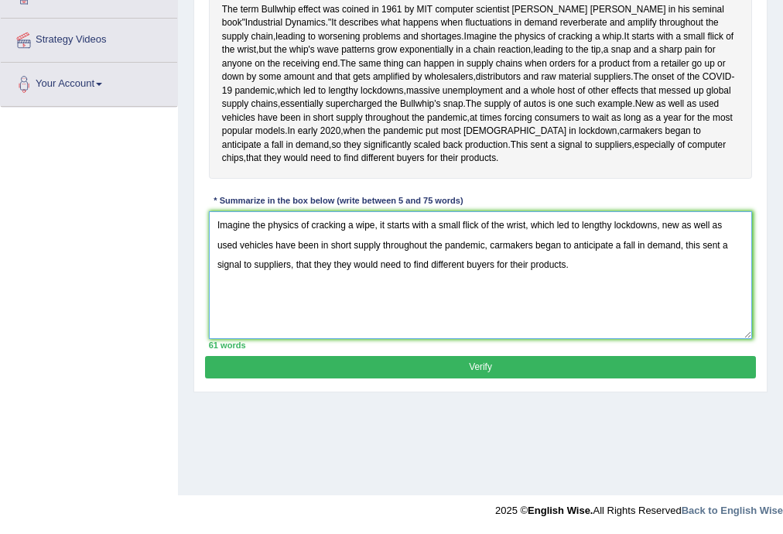
type textarea "Imagine the physics of cracking a wipe, it starts with a small flick of the wri…"
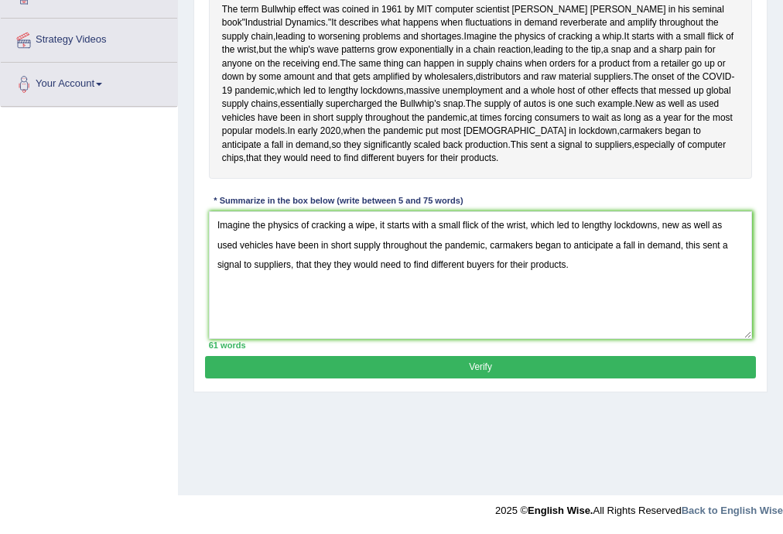
click at [480, 378] on button "Verify" at bounding box center [480, 367] width 550 height 22
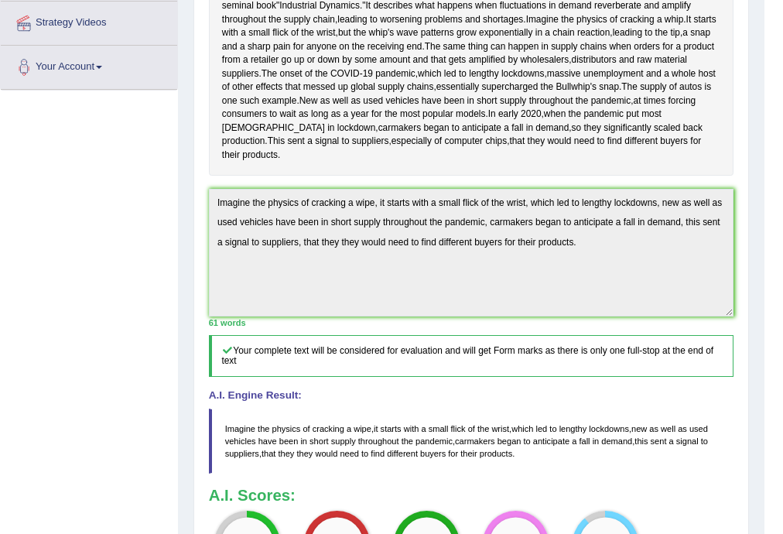
scroll to position [0, 0]
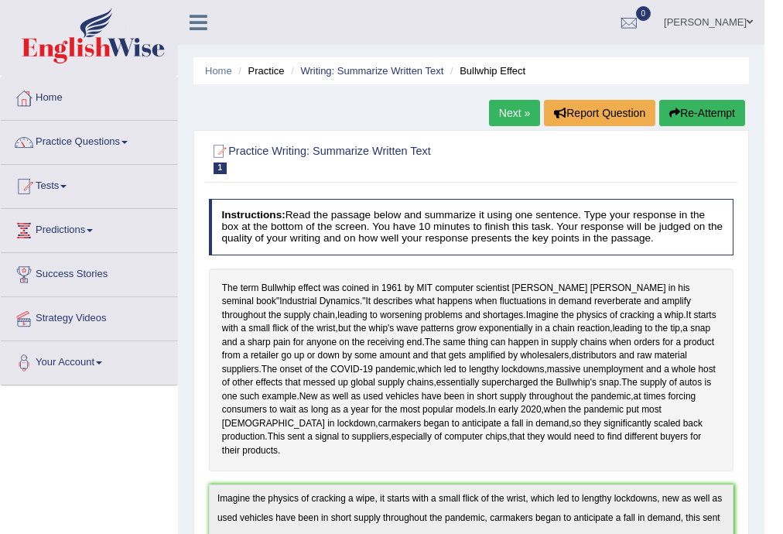
click at [505, 111] on link "Next »" at bounding box center [514, 113] width 51 height 26
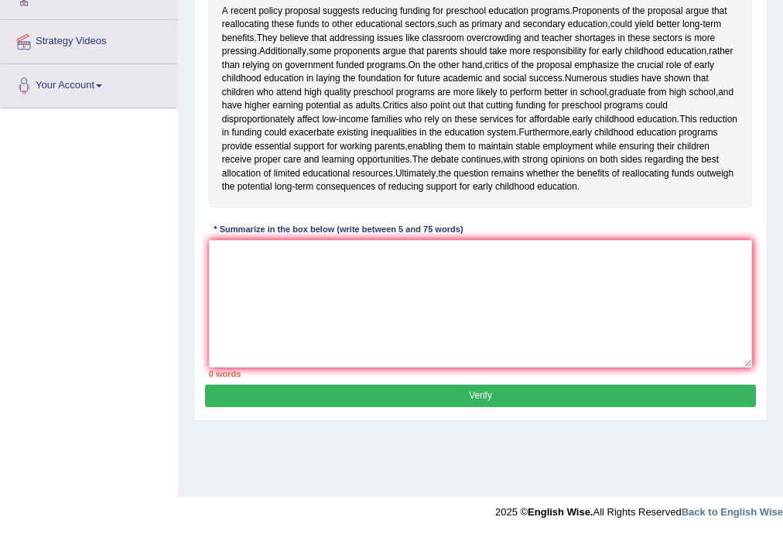
scroll to position [279, 0]
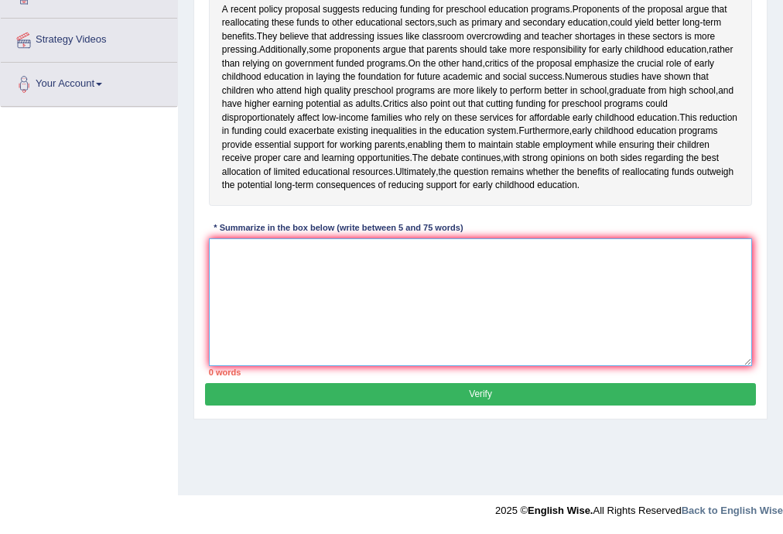
click at [428, 327] on textarea at bounding box center [481, 302] width 544 height 128
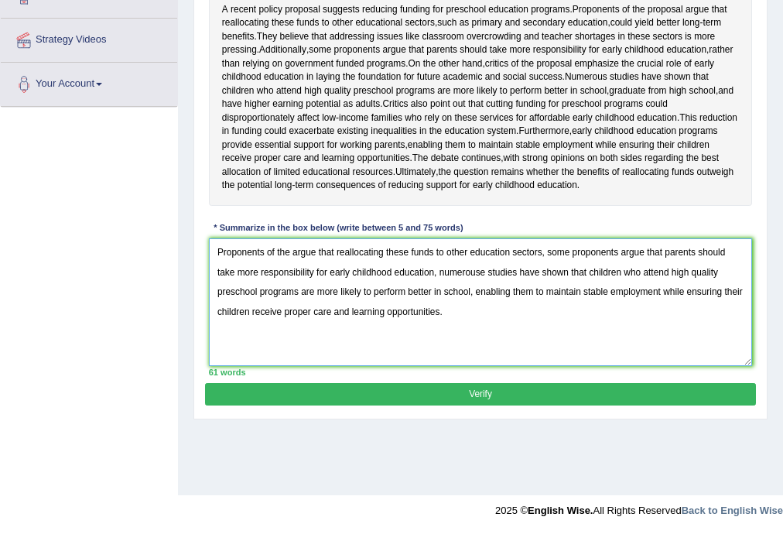
type textarea "Proponents of the argue that reallocating these funds to other education sector…"
click at [464, 406] on button "Verify" at bounding box center [480, 394] width 550 height 22
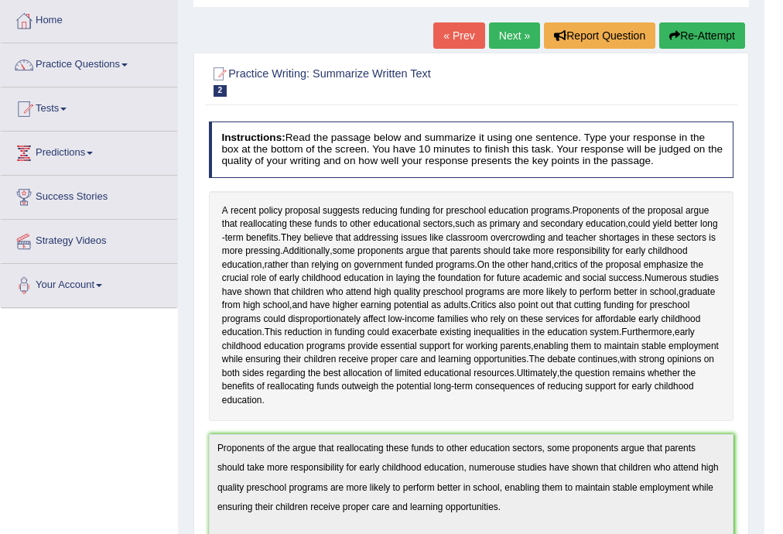
scroll to position [0, 0]
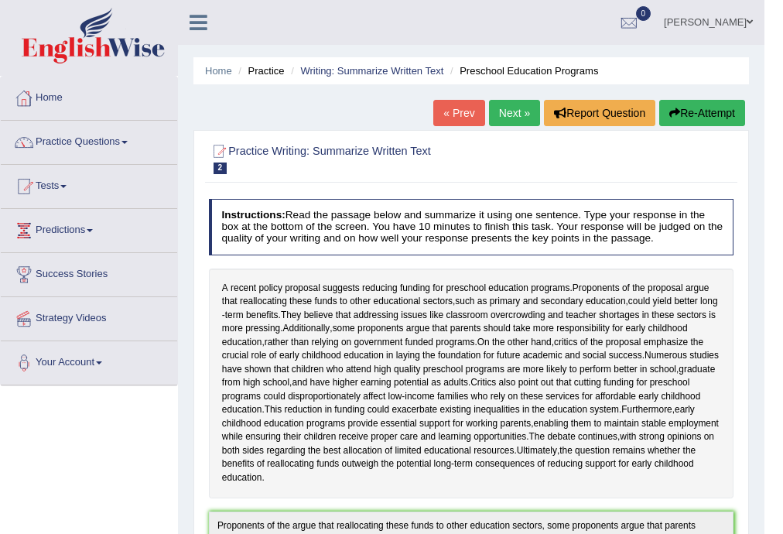
click at [52, 134] on link "Practice Questions" at bounding box center [89, 140] width 176 height 39
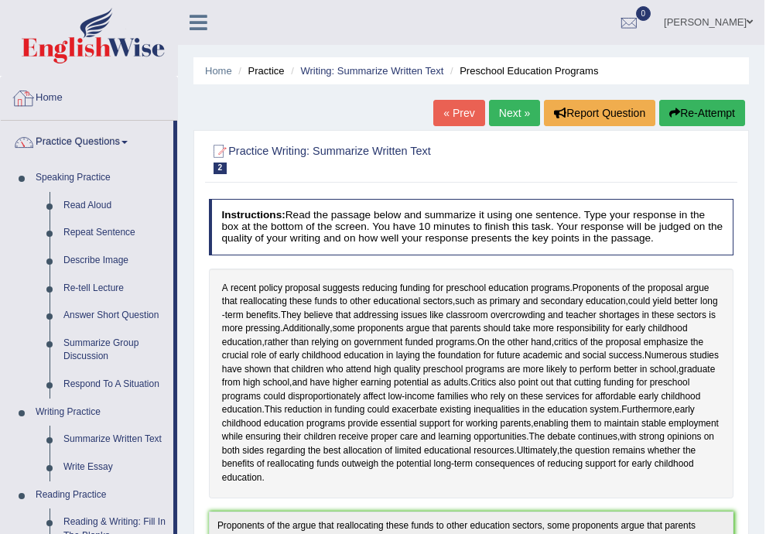
click at [60, 94] on link "Home" at bounding box center [89, 96] width 176 height 39
